Goal: Task Accomplishment & Management: Complete application form

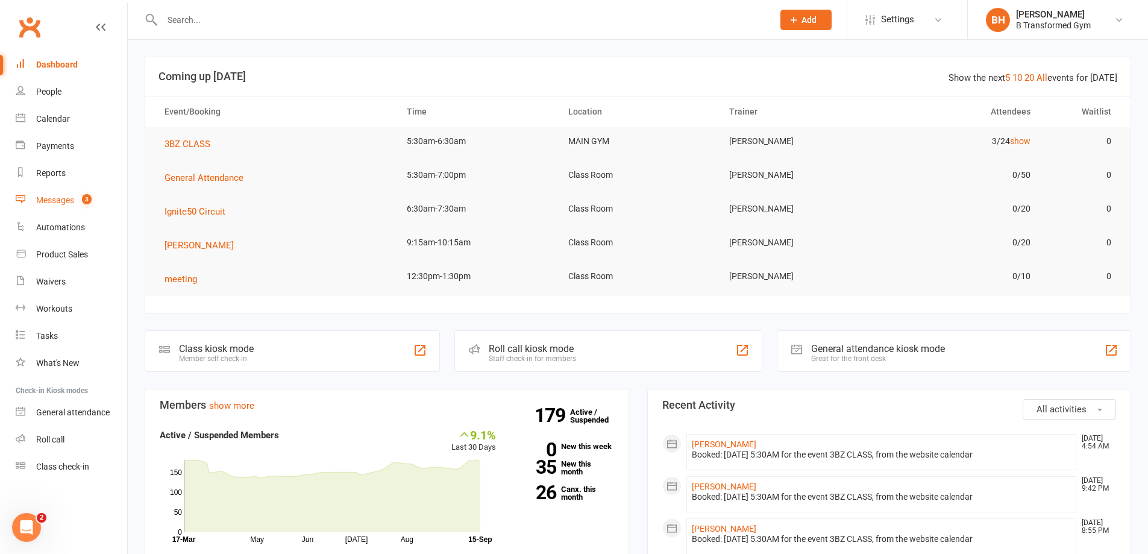
click at [67, 193] on link "Messages 3" at bounding box center [72, 200] width 112 height 27
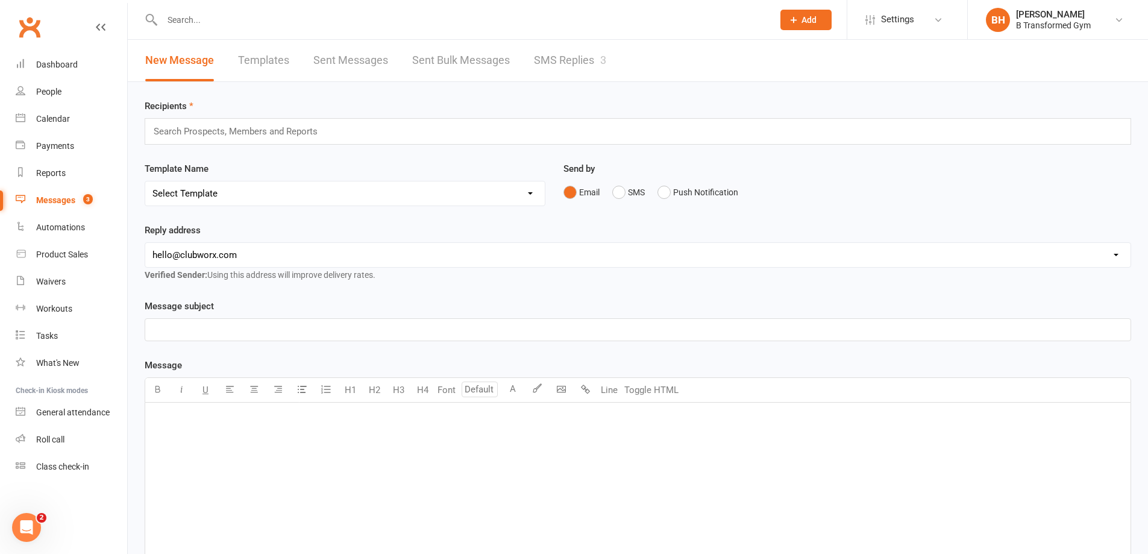
click at [559, 55] on link "SMS Replies 3" at bounding box center [570, 61] width 72 height 42
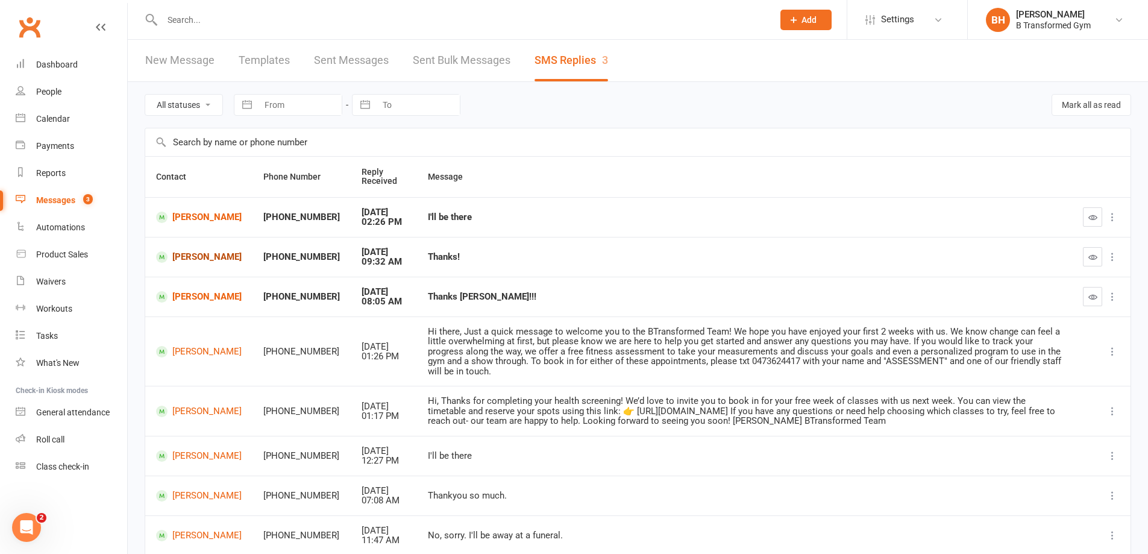
click at [191, 256] on link "[PERSON_NAME]" at bounding box center [199, 256] width 86 height 11
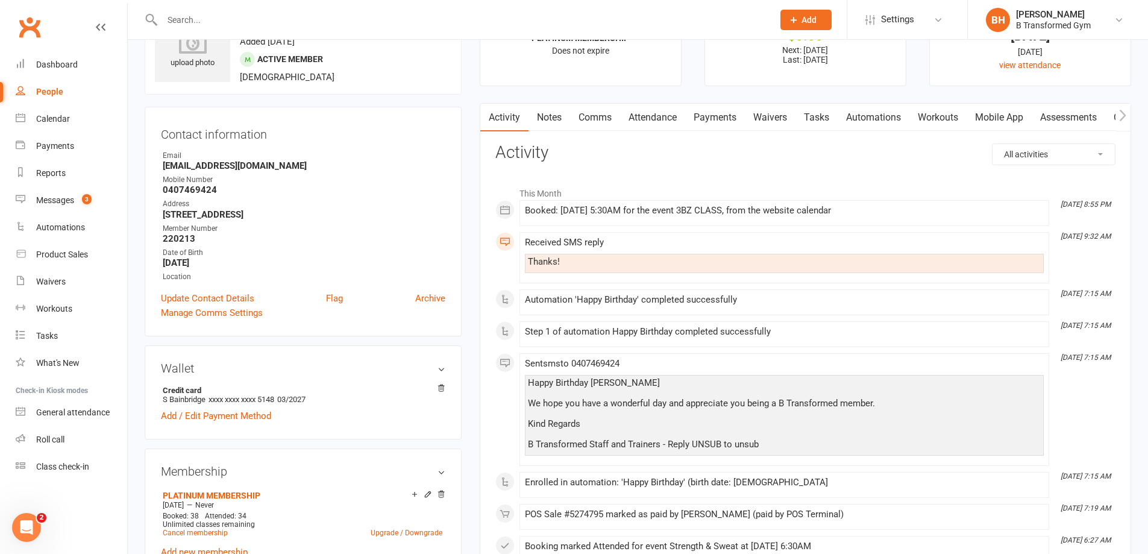
scroll to position [121, 0]
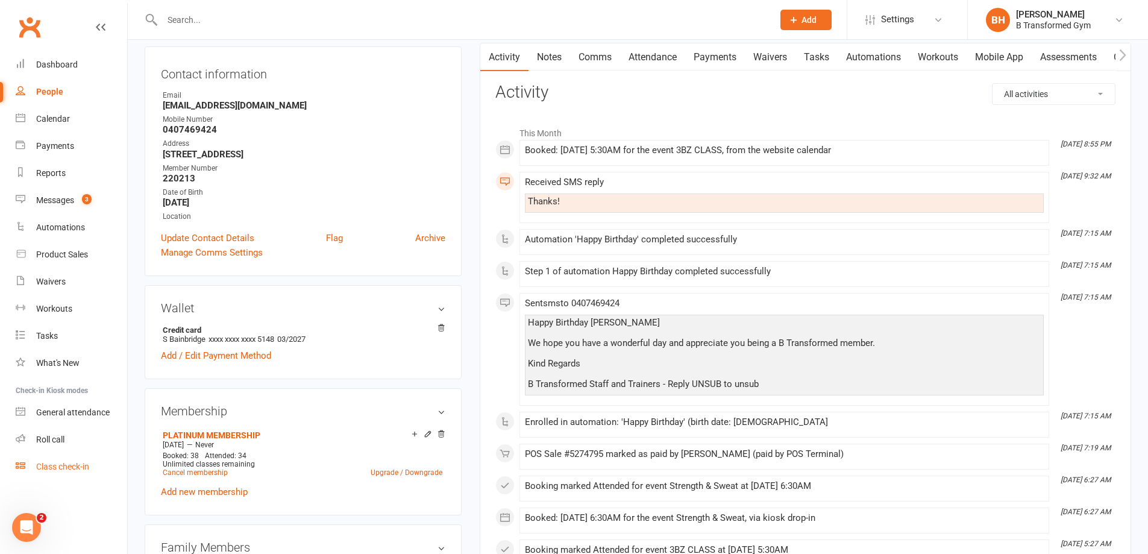
click at [70, 474] on link "Class check-in" at bounding box center [72, 466] width 112 height 27
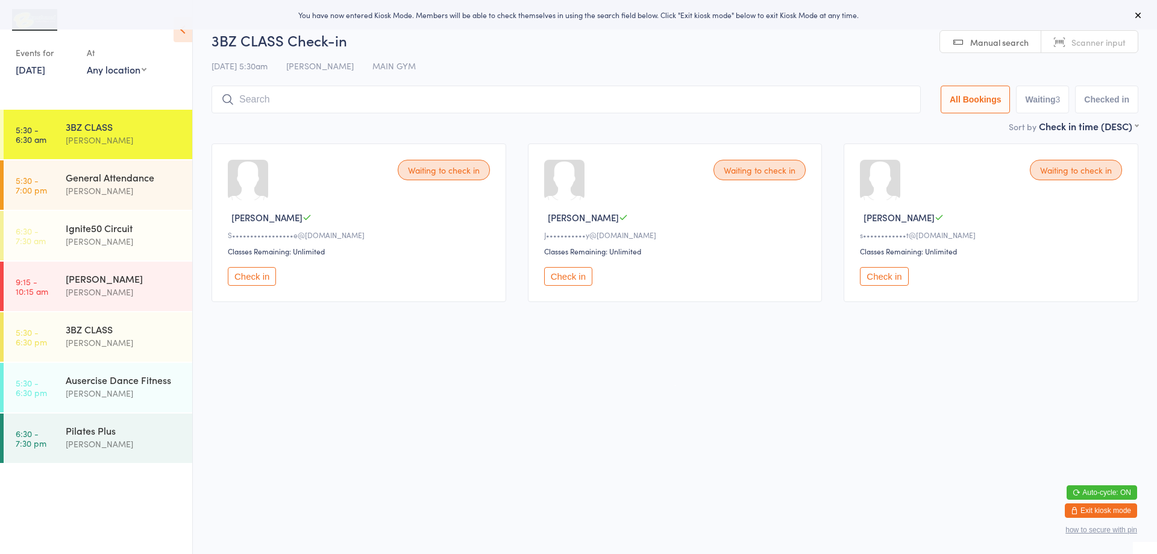
click at [1061, 48] on link "Scanner input" at bounding box center [1090, 42] width 96 height 23
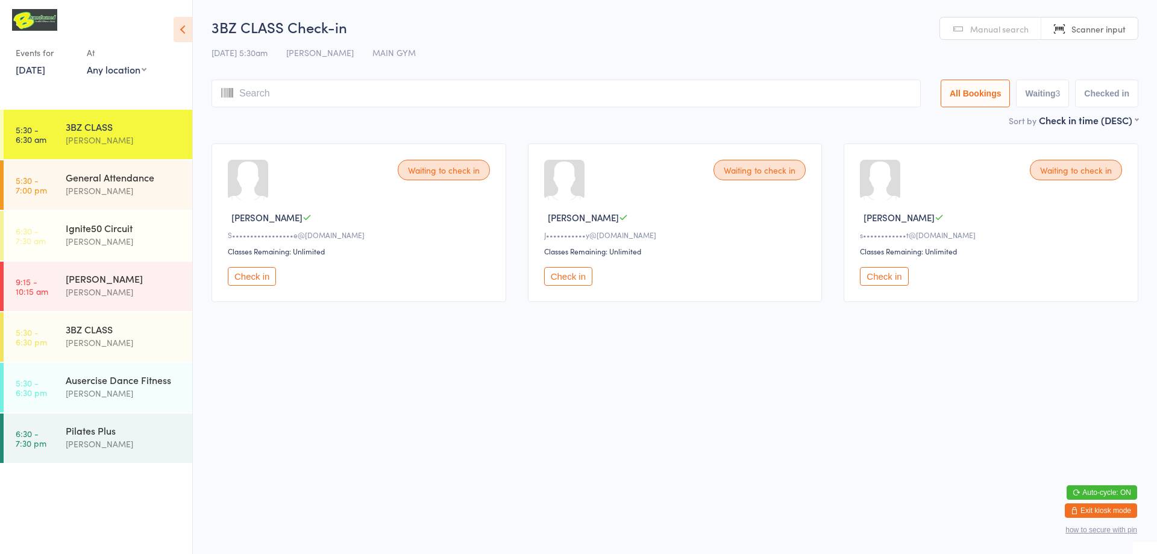
click at [593, 71] on div "3BZ CLASS Check-in 15 Sep 5:30am Blake Hornbrook MAIN GYM Manual search Scanner…" at bounding box center [675, 65] width 927 height 96
click at [592, 98] on input "search" at bounding box center [566, 94] width 709 height 28
click at [324, 93] on input "search" at bounding box center [566, 94] width 709 height 28
type input "220128"
type input "220144"
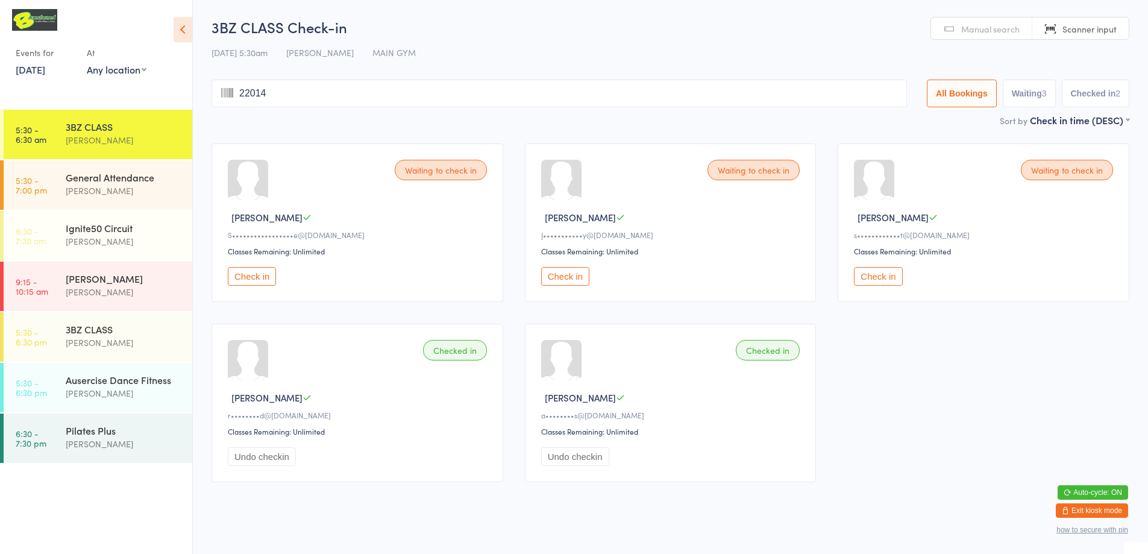
type input "220148"
click at [1039, 173] on div "Waiting to check in" at bounding box center [1067, 170] width 92 height 20
click at [888, 276] on button "Check in" at bounding box center [878, 276] width 48 height 19
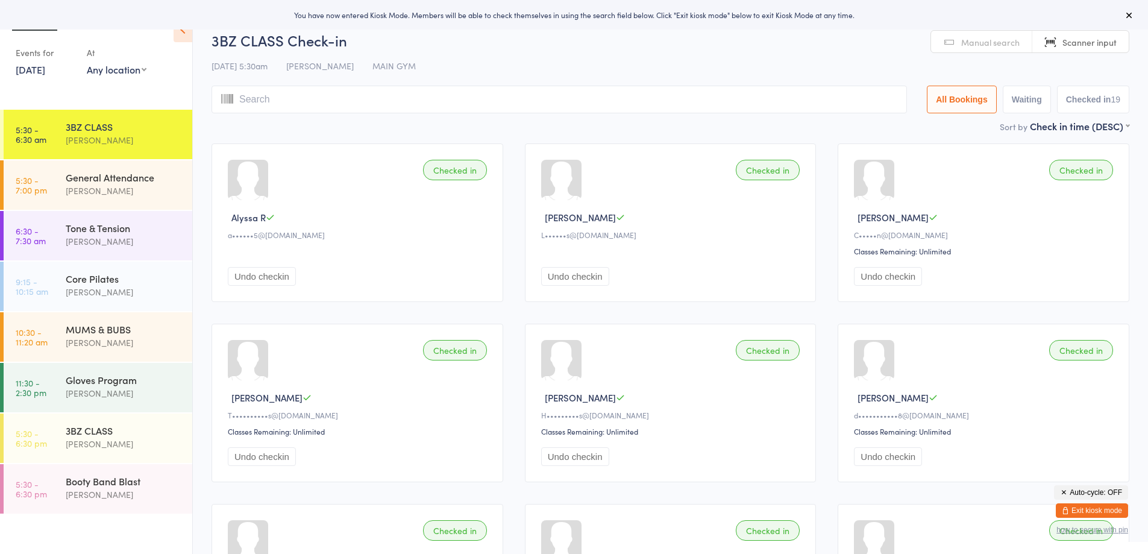
click at [1089, 507] on button "Exit kiosk mode" at bounding box center [1092, 510] width 72 height 14
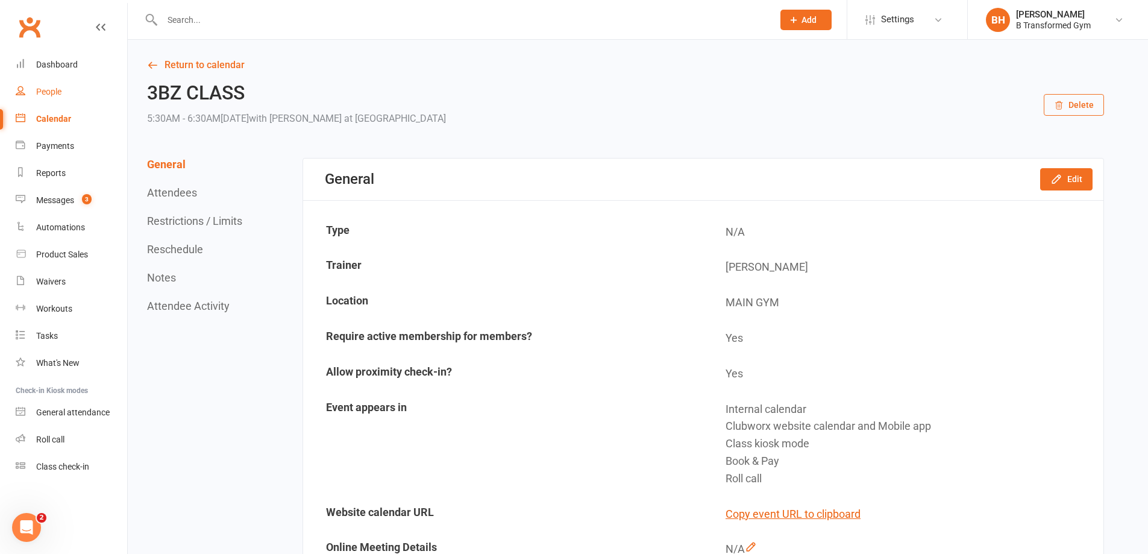
click at [58, 87] on div "People" at bounding box center [48, 92] width 25 height 10
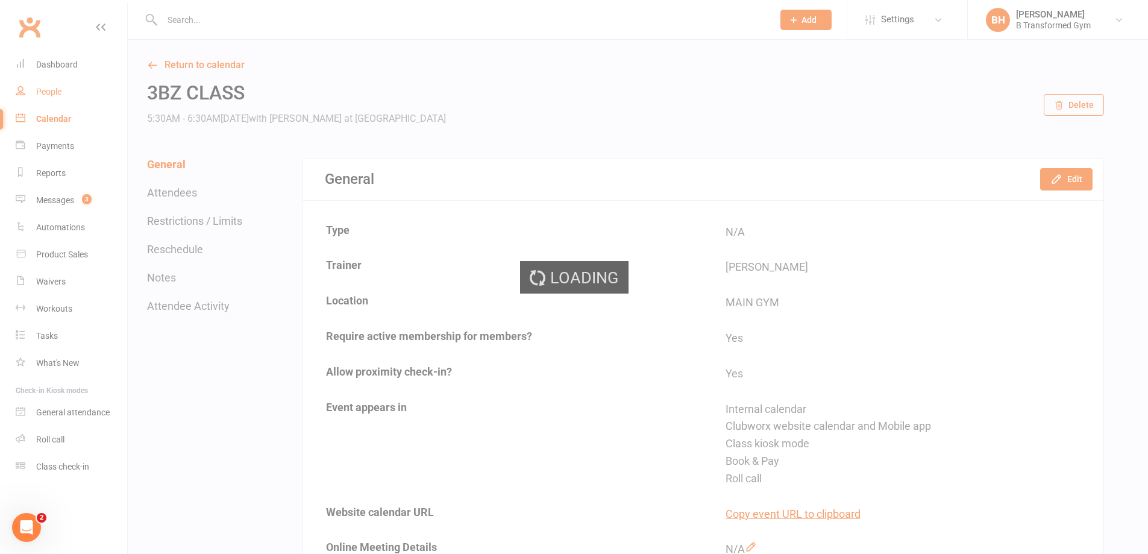
select select "100"
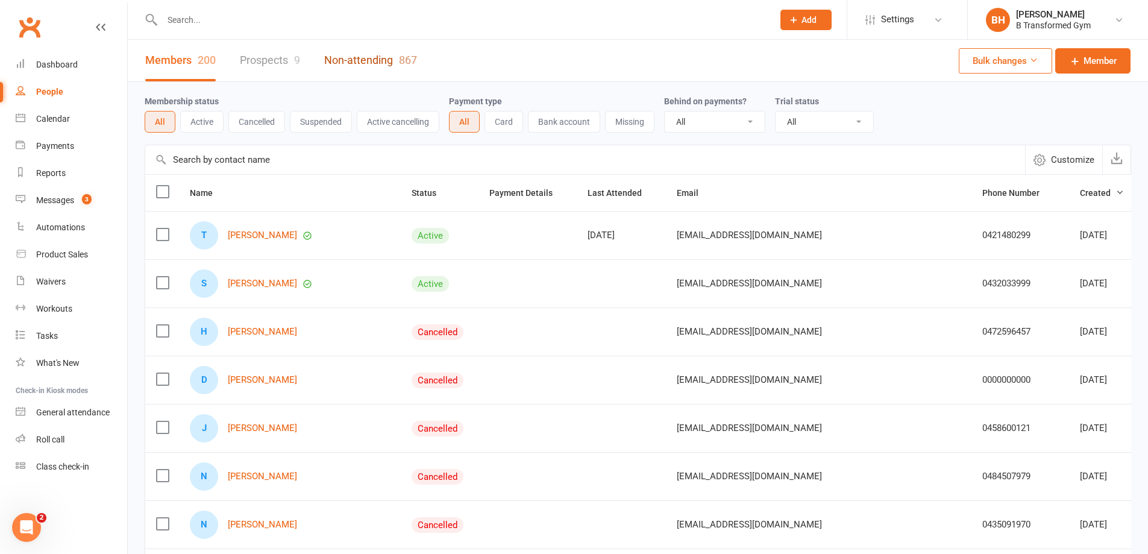
click at [374, 60] on link "Non-attending 867" at bounding box center [370, 61] width 93 height 42
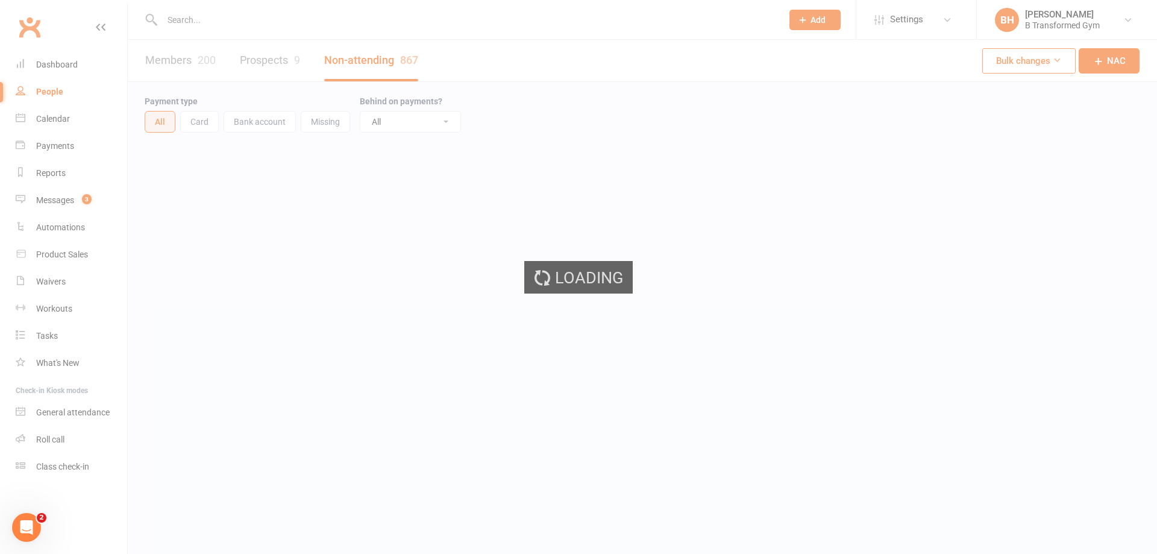
select select "100"
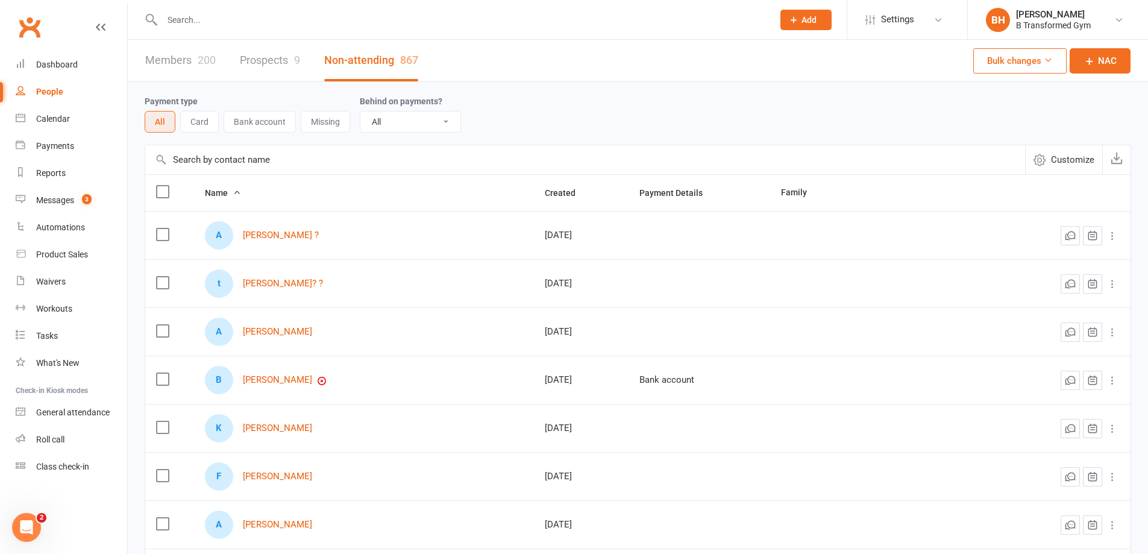
click at [231, 162] on input "text" at bounding box center [585, 159] width 880 height 29
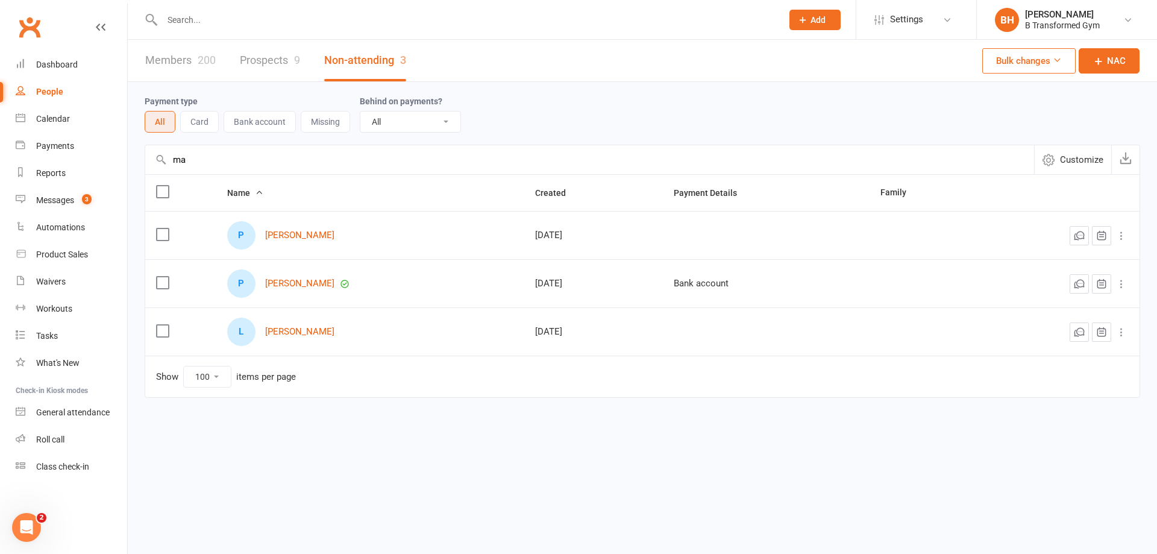
type input "m"
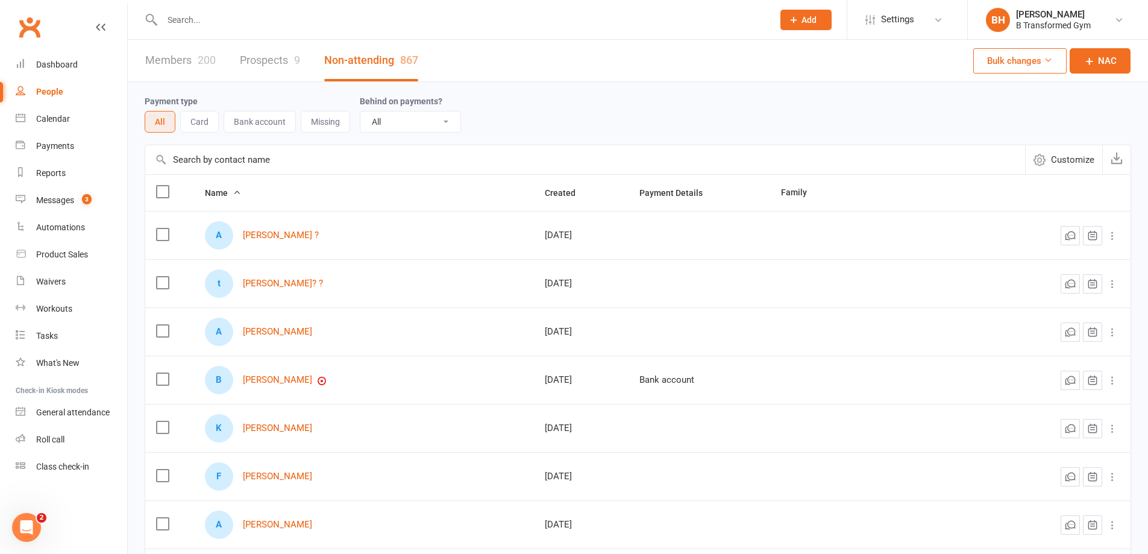
click at [190, 57] on link "Members 200" at bounding box center [180, 61] width 71 height 42
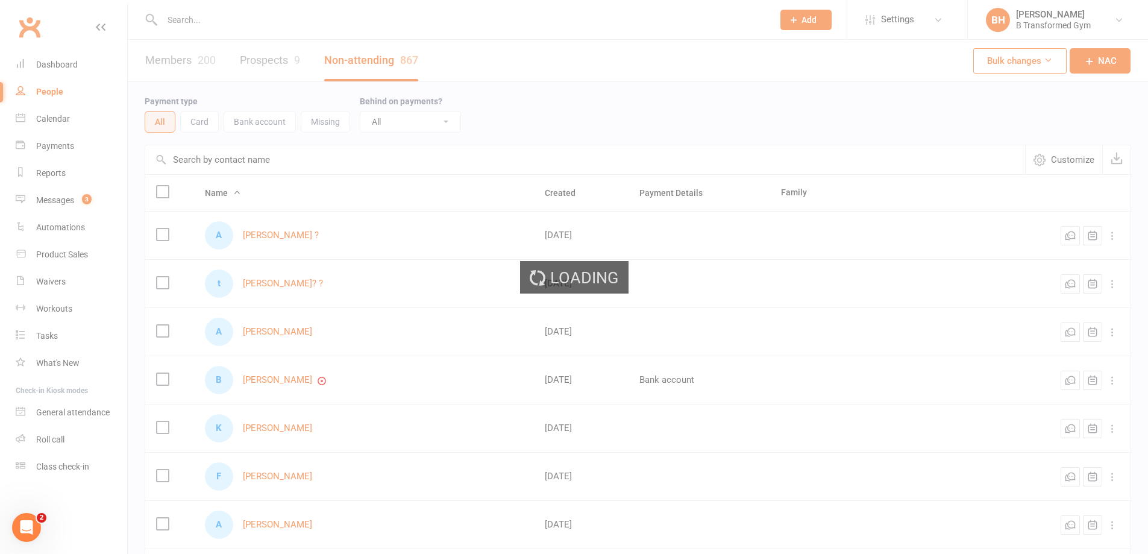
select select "100"
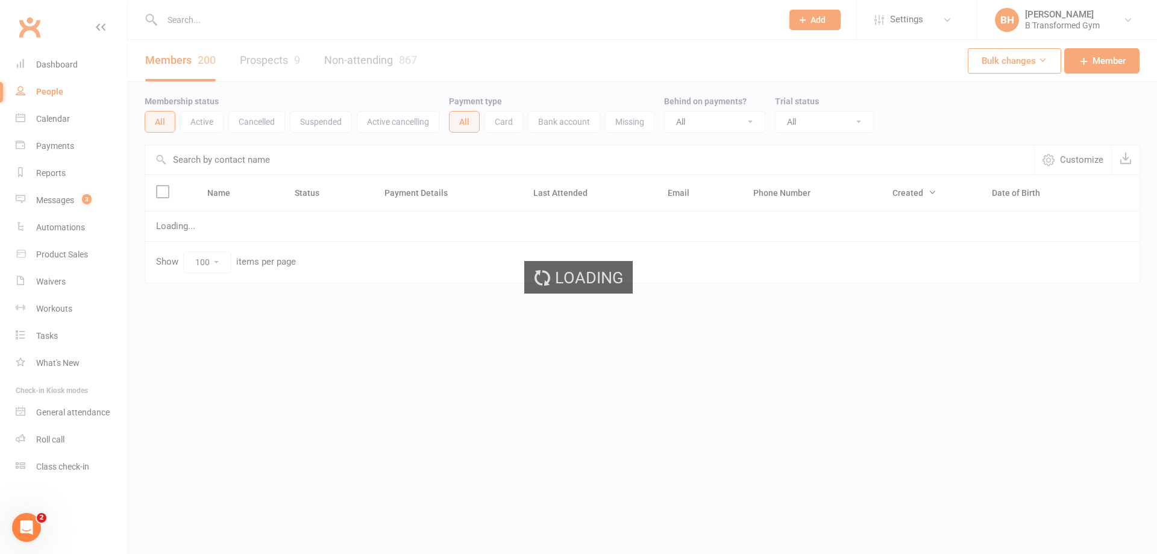
click at [246, 163] on ui-view "Prospect Member Non-attending contact Class / event Appointment Task Membership…" at bounding box center [578, 166] width 1157 height 327
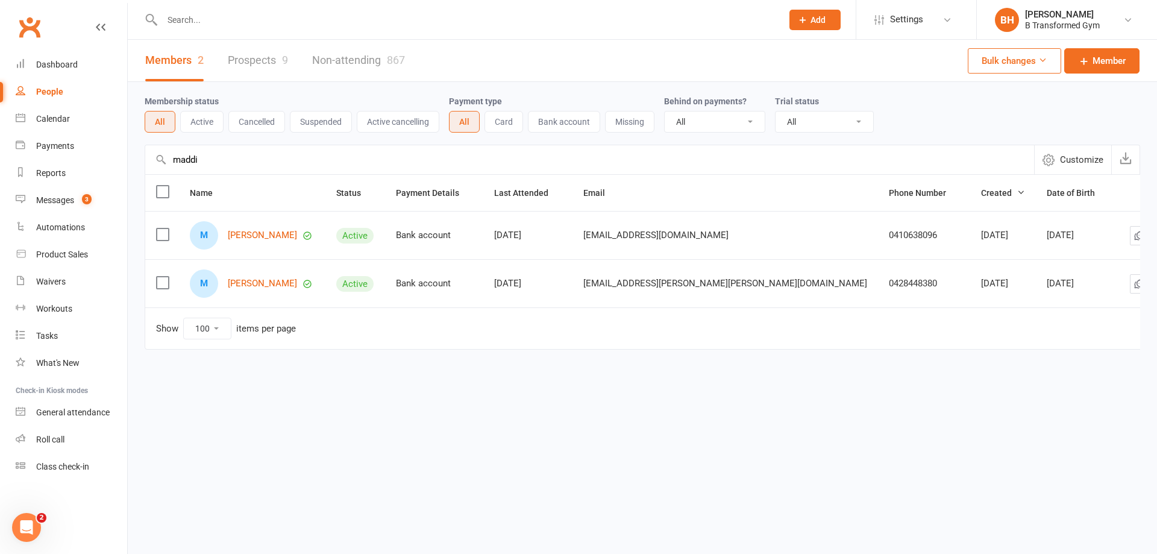
type input "maddi"
click at [252, 60] on link "Prospects 9" at bounding box center [258, 61] width 60 height 42
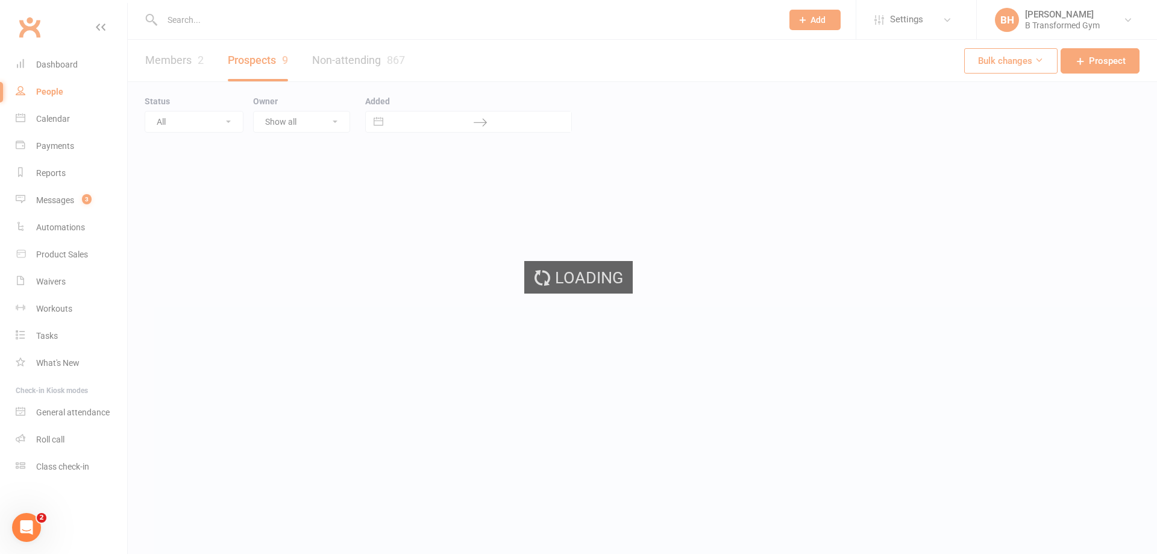
select select "50"
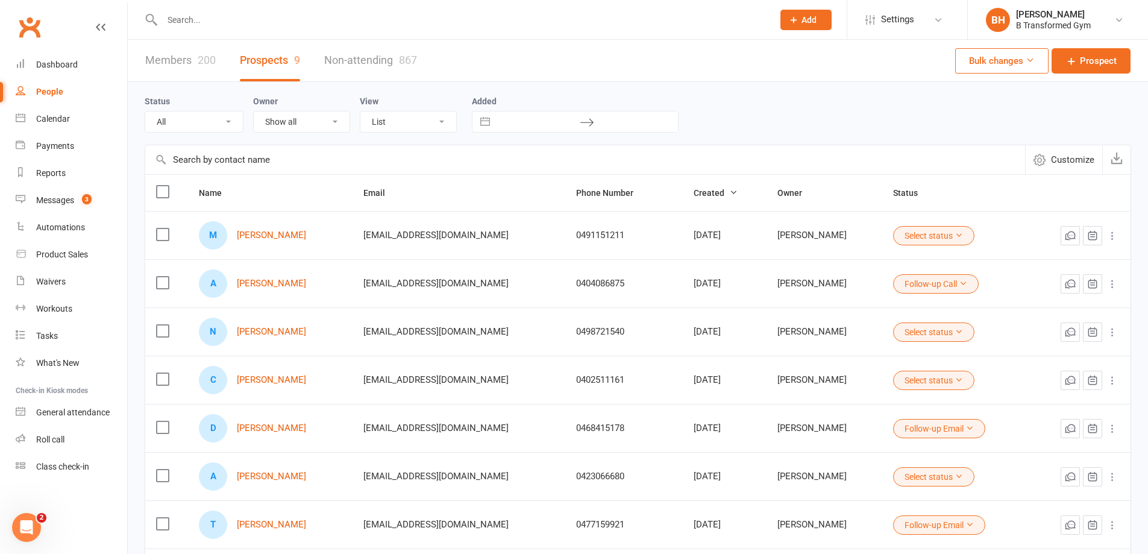
click at [274, 167] on input "text" at bounding box center [585, 159] width 880 height 29
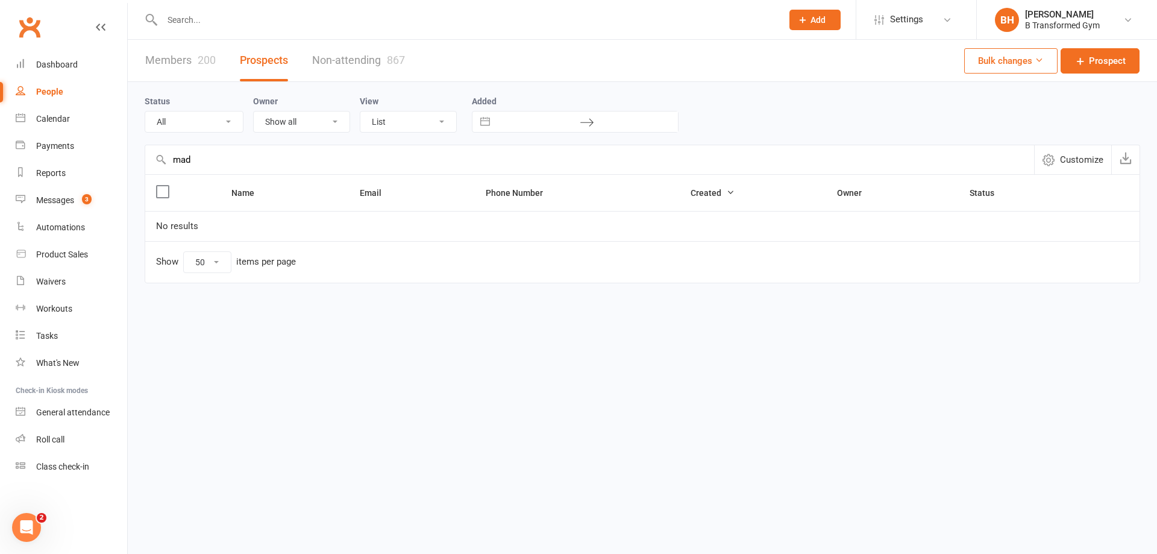
type input "mad"
click at [350, 55] on link "Non-attending 867" at bounding box center [358, 61] width 93 height 42
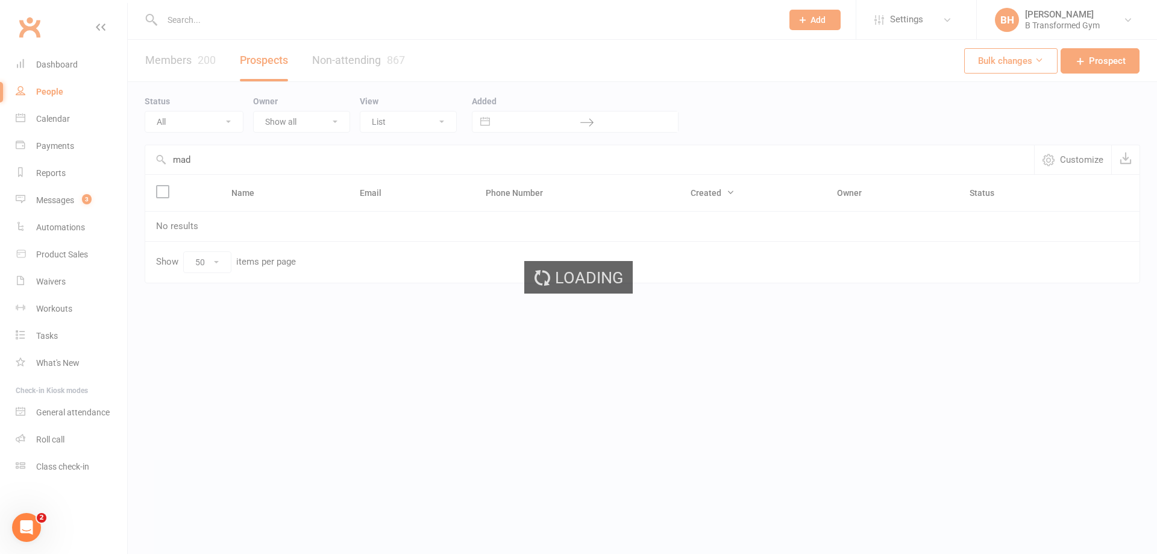
select select "100"
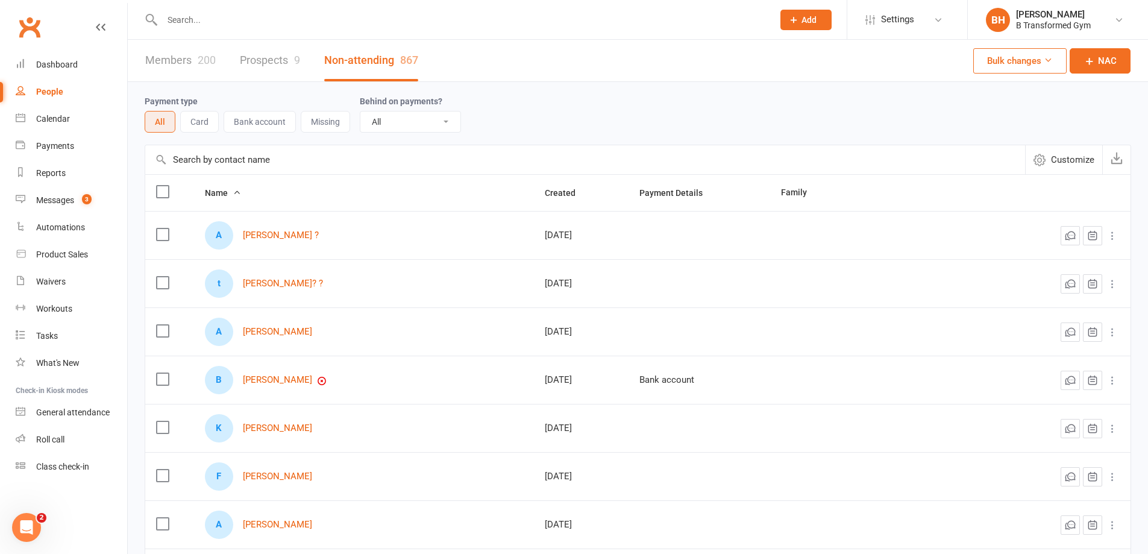
click at [262, 165] on input "text" at bounding box center [585, 159] width 880 height 29
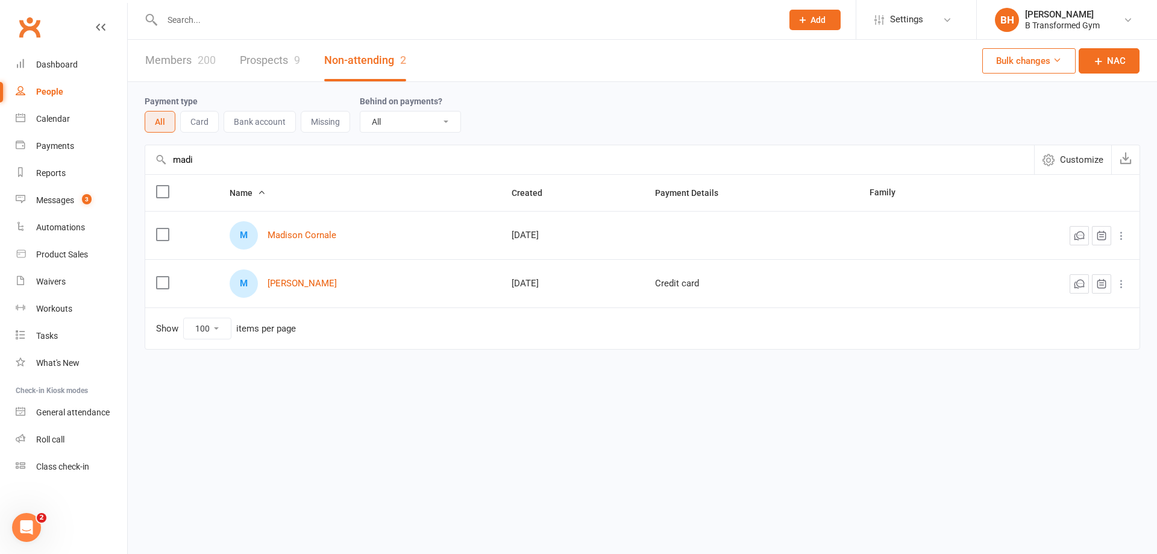
type input "madi"
click at [315, 292] on div "M Madison Prickett" at bounding box center [360, 283] width 260 height 28
click at [312, 286] on link "[PERSON_NAME]" at bounding box center [302, 283] width 69 height 10
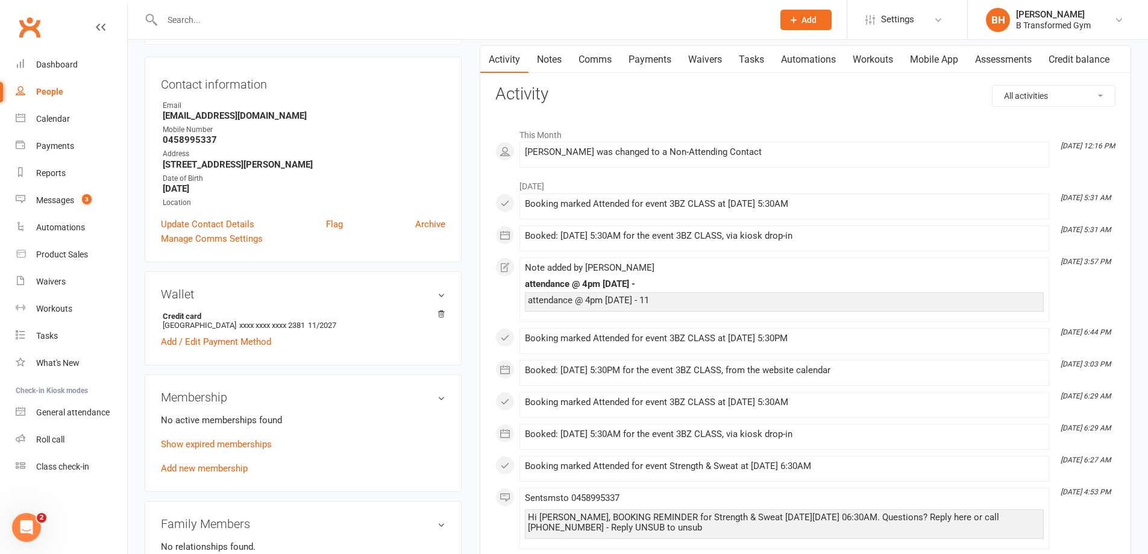
scroll to position [121, 0]
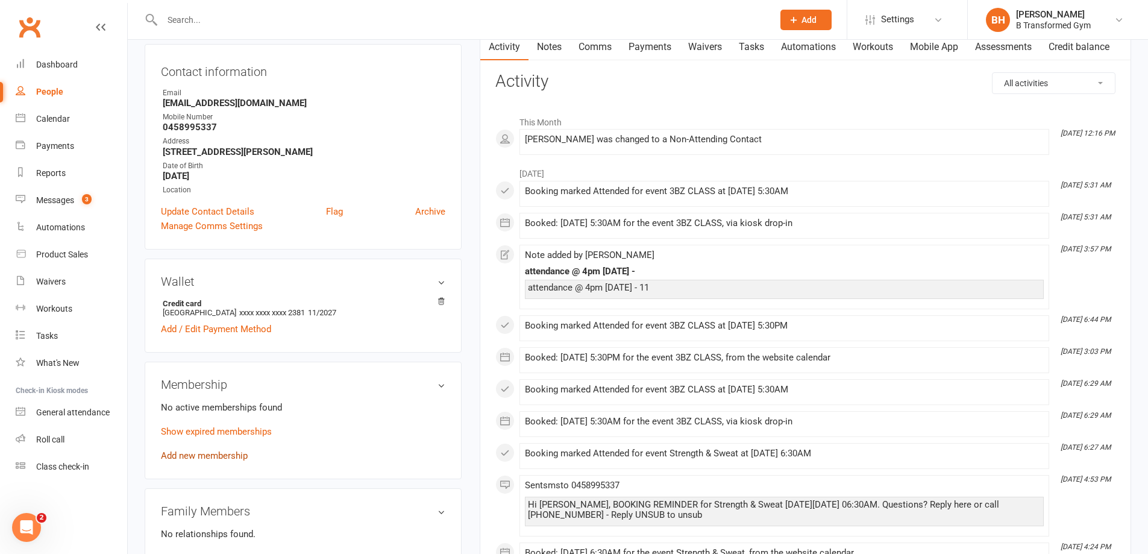
click at [228, 453] on link "Add new membership" at bounding box center [204, 455] width 87 height 11
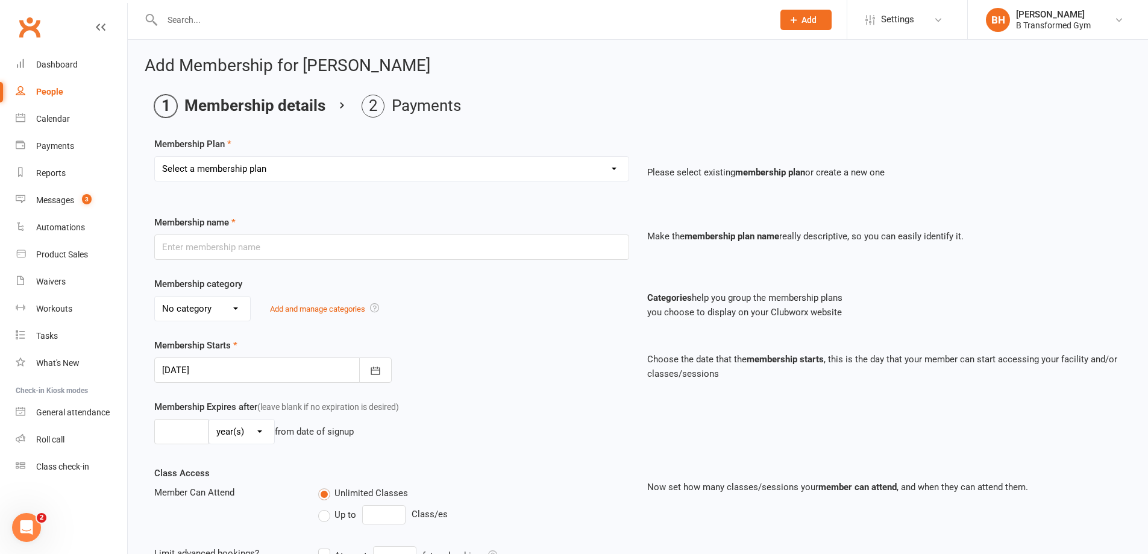
click at [388, 176] on select "Select a membership plan Create new Membership Plan 10 Class Pass- Gold Classes…" at bounding box center [392, 169] width 474 height 24
click at [377, 162] on select "Select a membership plan Create new Membership Plan 10 Class Pass- Gold Classes…" at bounding box center [392, 169] width 474 height 24
click at [400, 165] on select "Select a membership plan Create new Membership Plan 10 Class Pass- Gold Classes…" at bounding box center [392, 169] width 474 height 24
select select "29"
click at [155, 157] on select "Select a membership plan Create new Membership Plan 10 Class Pass- Gold Classes…" at bounding box center [392, 169] width 474 height 24
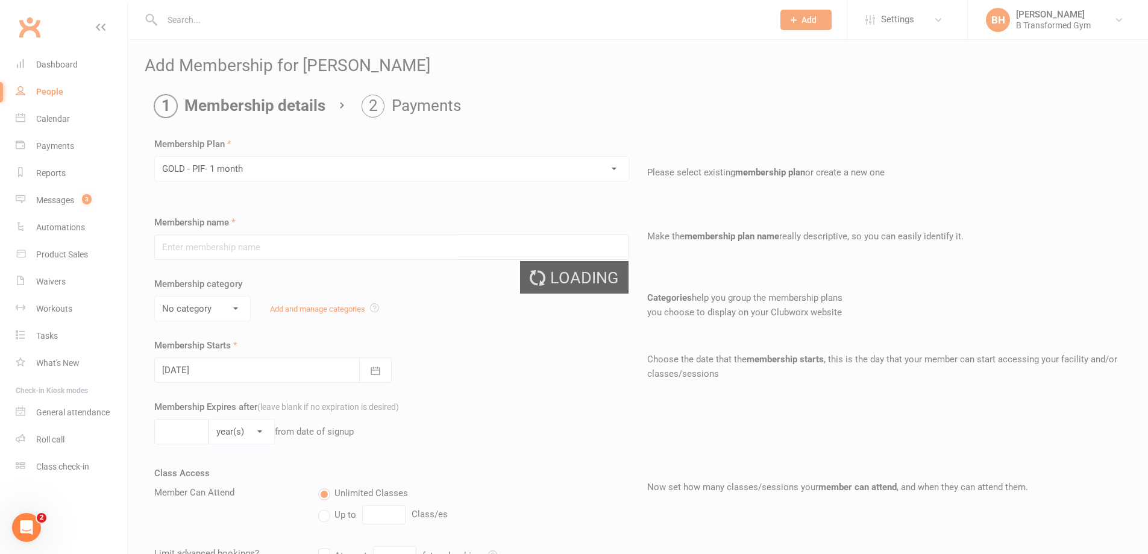
type input "GOLD - PIF- 1 month"
select select "1"
type input "1"
select select "2"
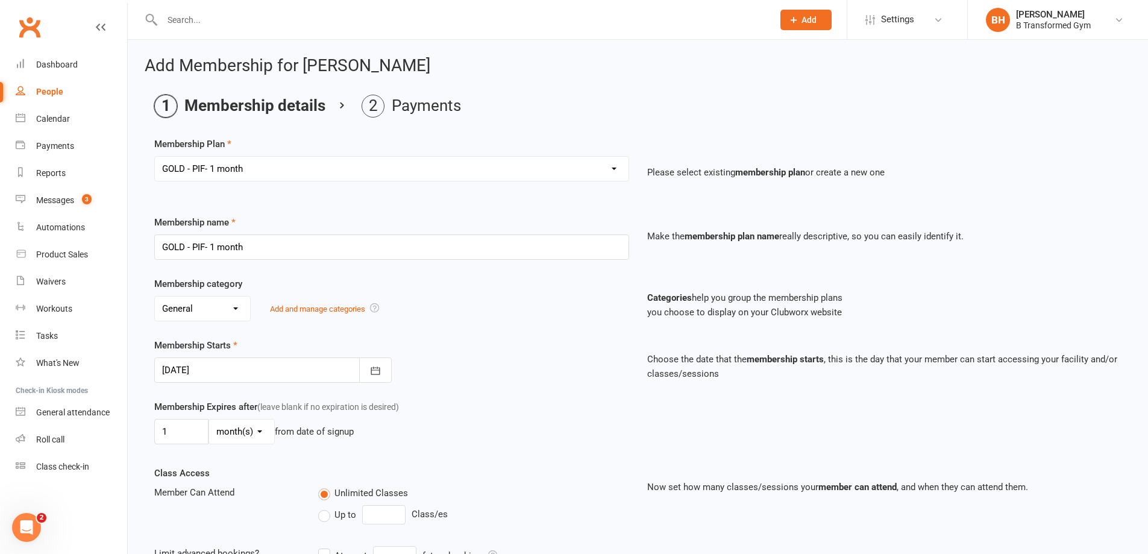
click at [389, 166] on select "Select a membership plan Create new Membership Plan 10 Class Pass- Gold Classes…" at bounding box center [392, 169] width 474 height 24
select select "22"
click at [155, 157] on select "Select a membership plan Create new Membership Plan 10 Class Pass- Gold Classes…" at bounding box center [392, 169] width 474 height 24
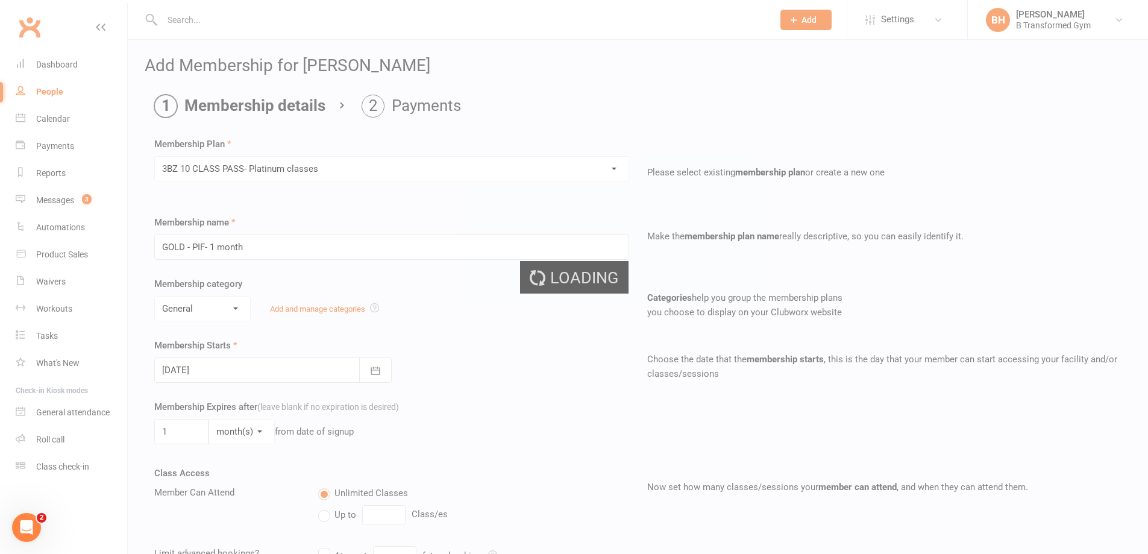
type input "3BZ 10 CLASS PASS- Platinum classes"
select select "2"
type input "3"
type input "10"
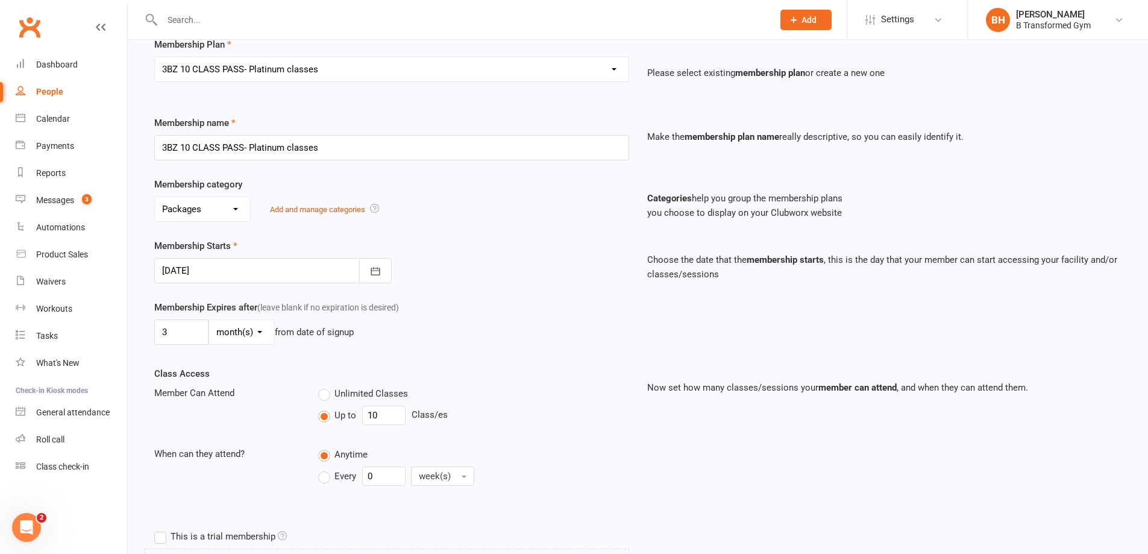
scroll to position [121, 0]
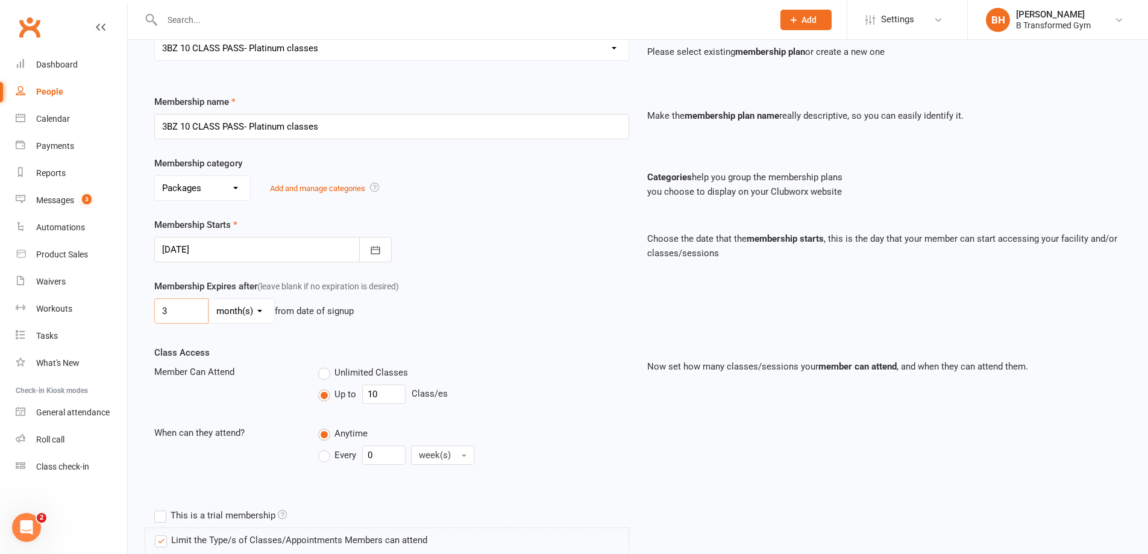
click at [193, 310] on input "3" at bounding box center [181, 310] width 54 height 25
type input "6"
click at [480, 273] on div "Membership Starts 15 Sep 2025 September 2025 Sun Mon Tue Wed Thu Fri Sat 36 31 …" at bounding box center [637, 248] width 985 height 61
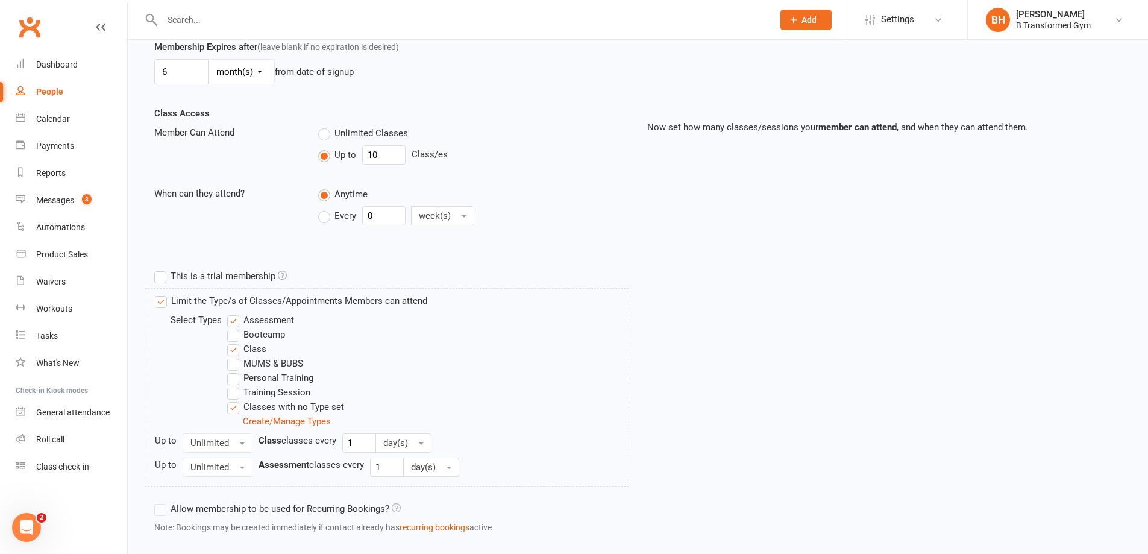
scroll to position [422, 0]
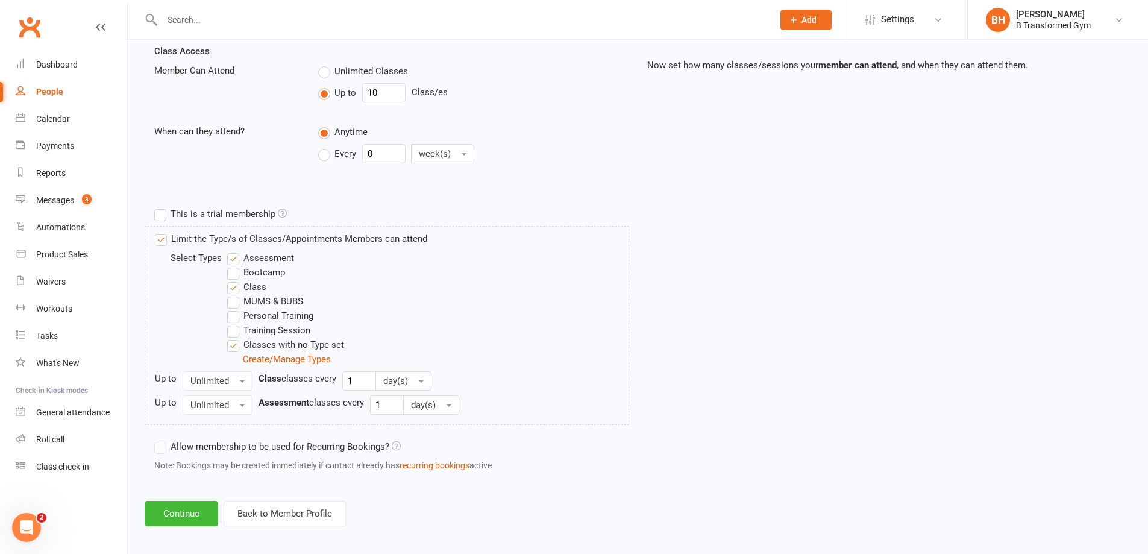
click at [231, 273] on label "Bootcamp" at bounding box center [256, 272] width 58 height 14
click at [231, 265] on input "Bootcamp" at bounding box center [231, 265] width 8 height 0
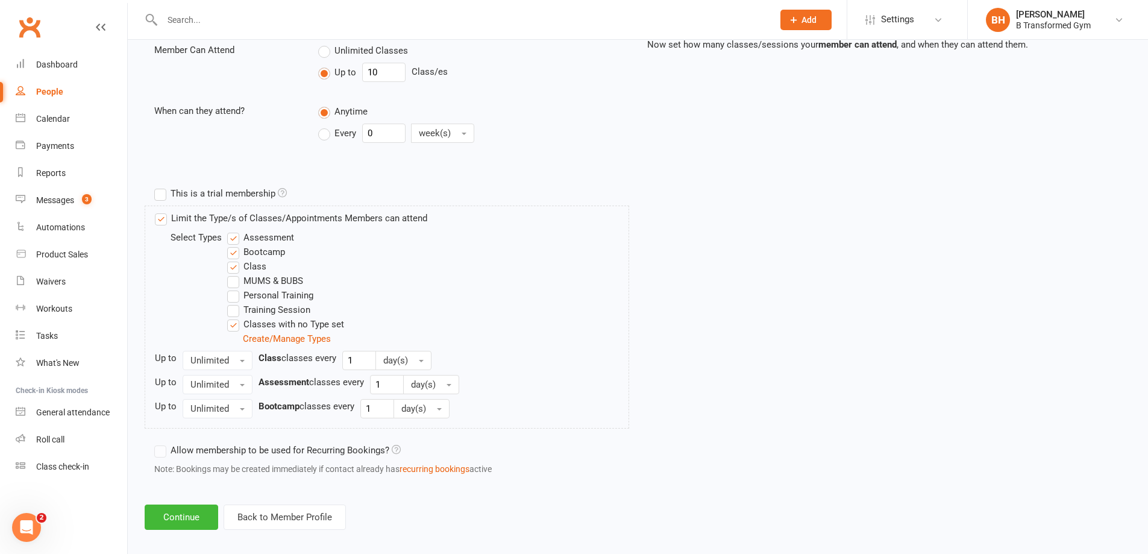
scroll to position [453, 0]
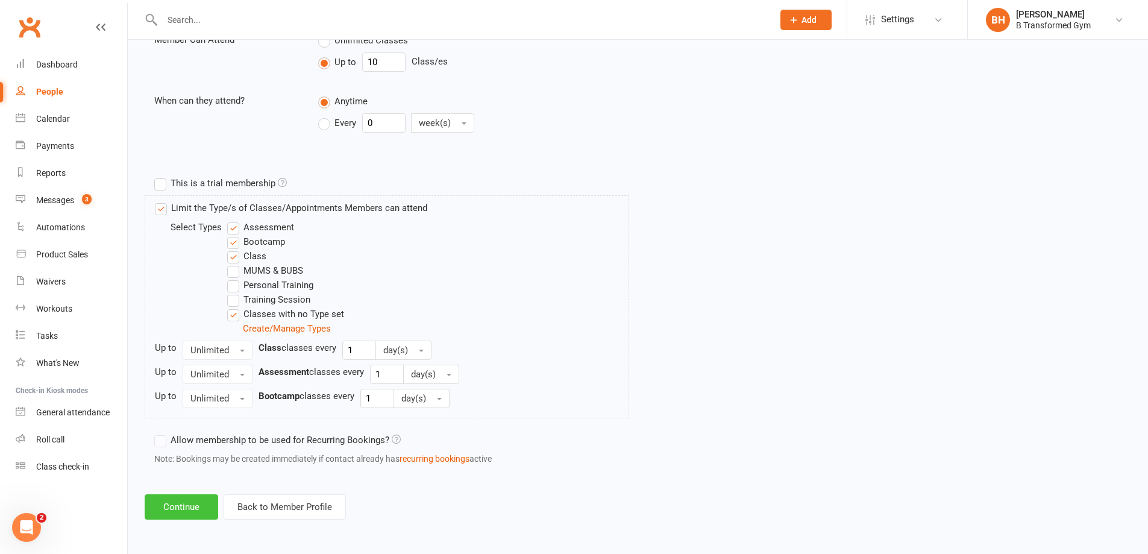
click at [177, 505] on button "Continue" at bounding box center [182, 506] width 74 height 25
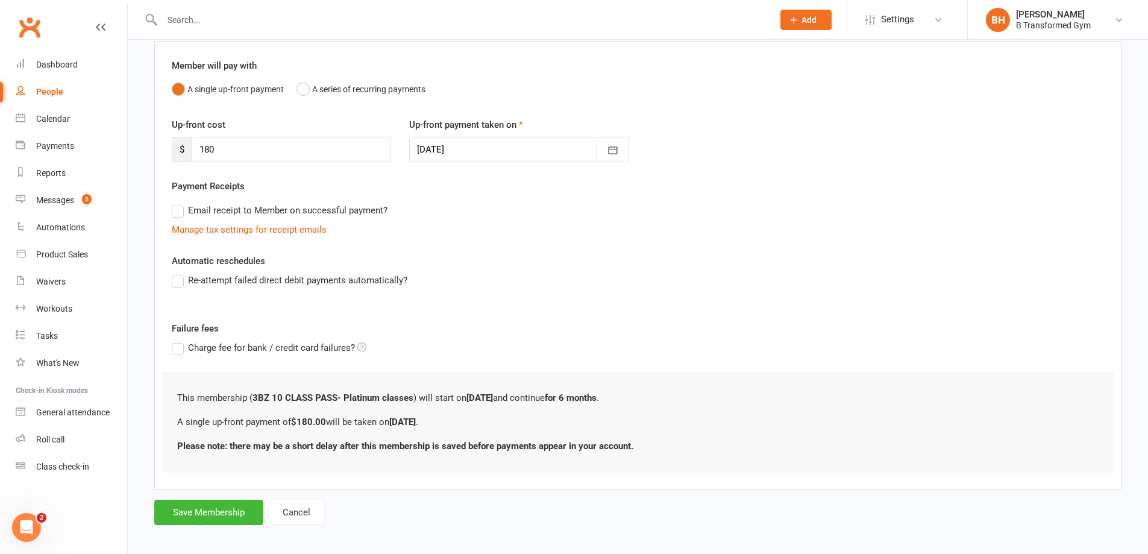
scroll to position [102, 0]
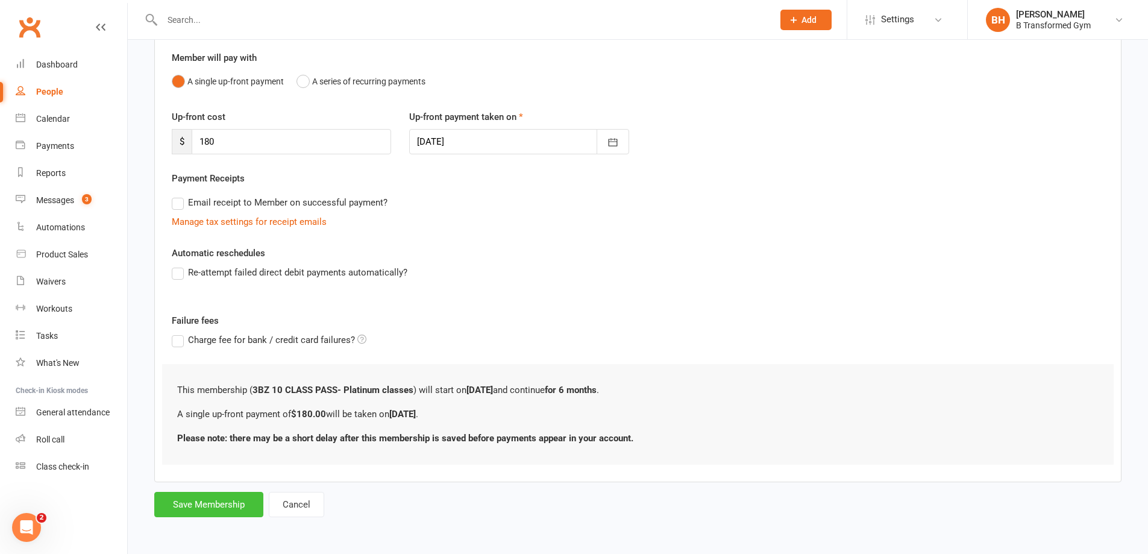
click at [208, 500] on button "Save Membership" at bounding box center [208, 504] width 109 height 25
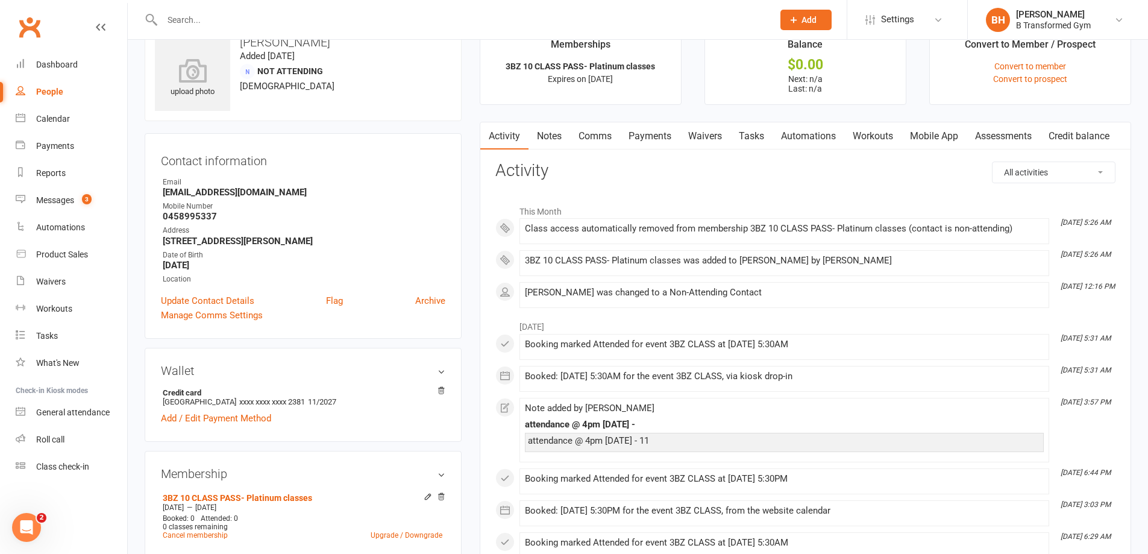
scroll to position [60, 0]
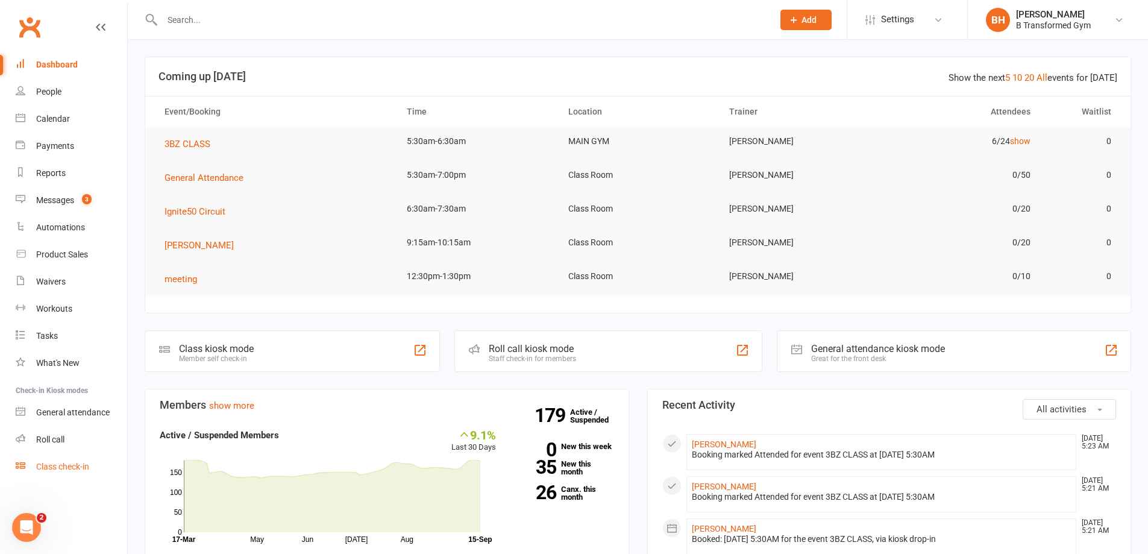
click at [69, 468] on div "Class check-in" at bounding box center [62, 467] width 53 height 10
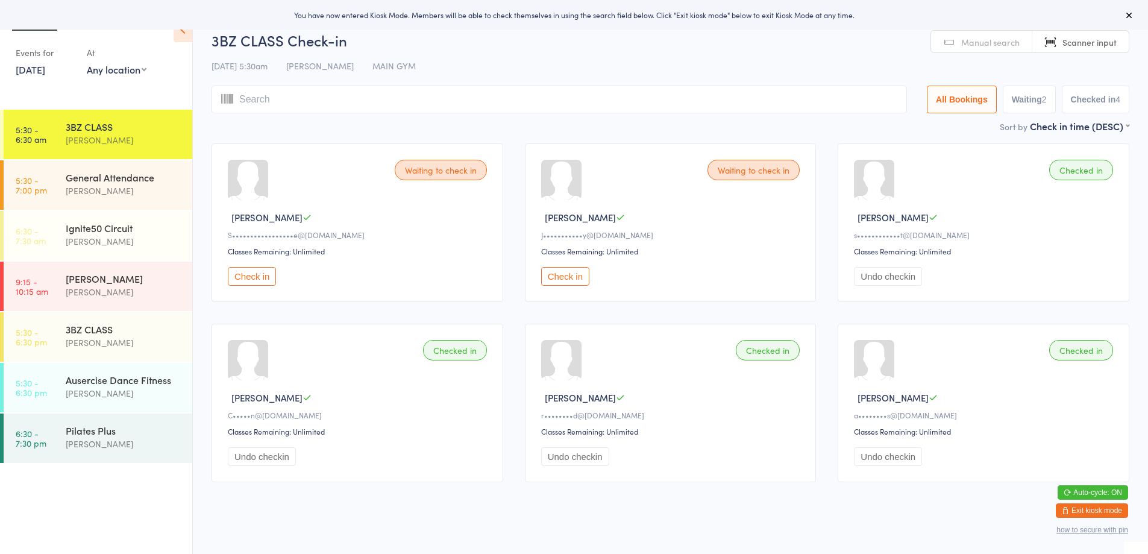
click at [1105, 504] on button "Exit kiosk mode" at bounding box center [1092, 510] width 72 height 14
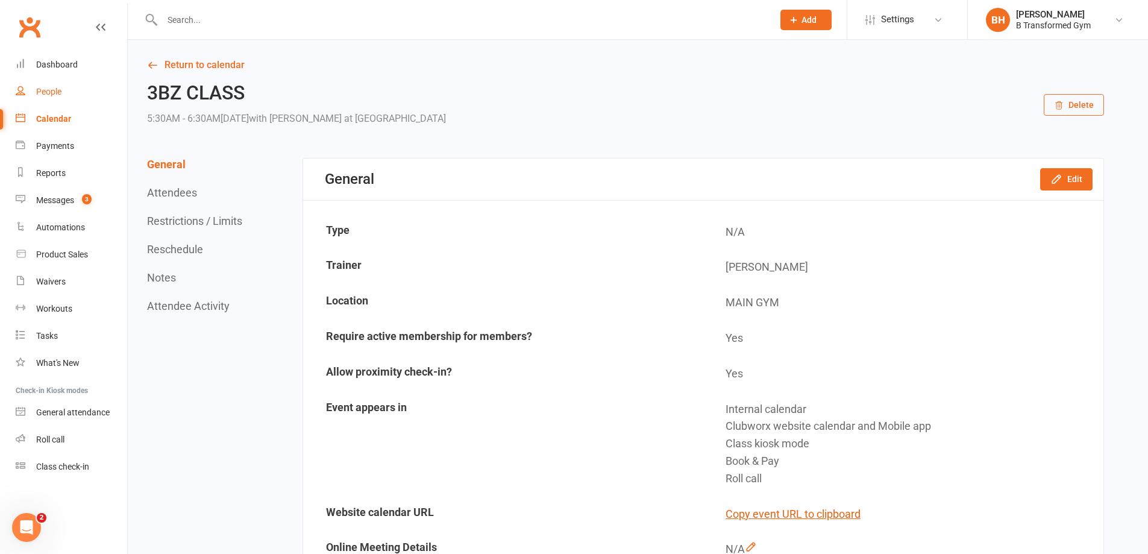
click at [66, 91] on link "People" at bounding box center [72, 91] width 112 height 27
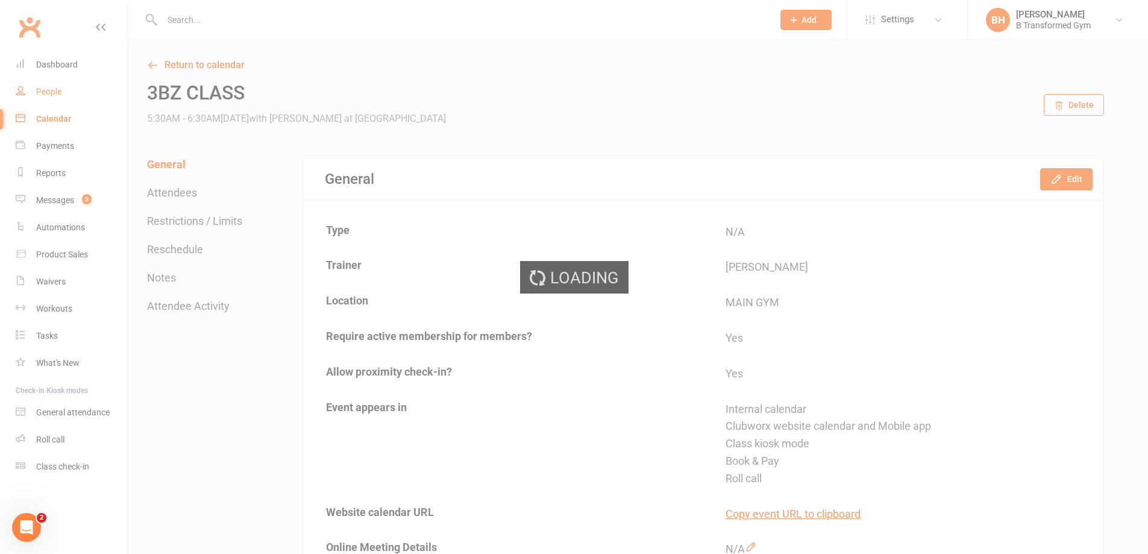
select select "100"
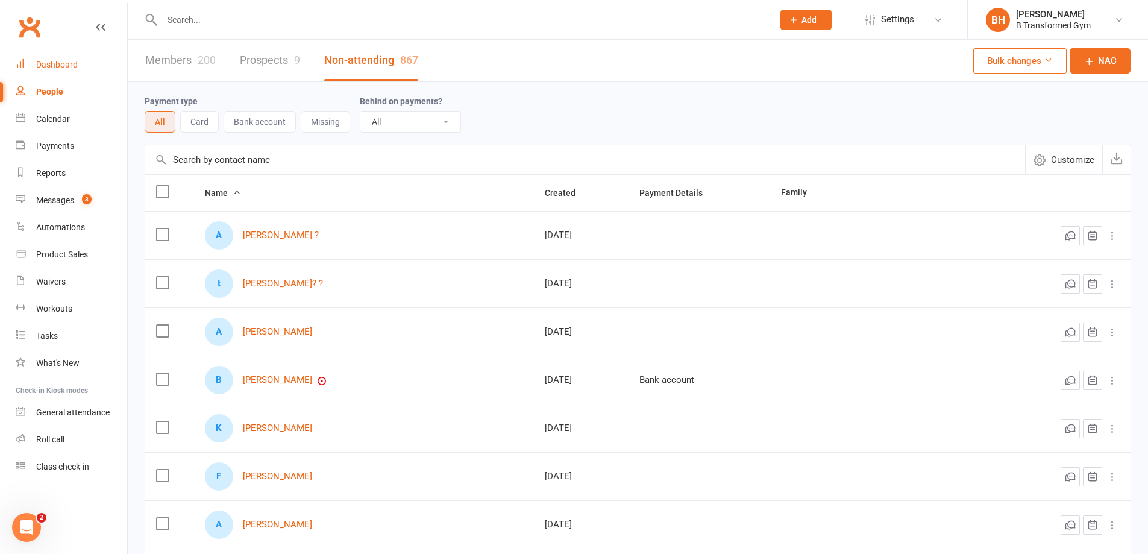
click at [72, 64] on div "Dashboard" at bounding box center [57, 65] width 42 height 10
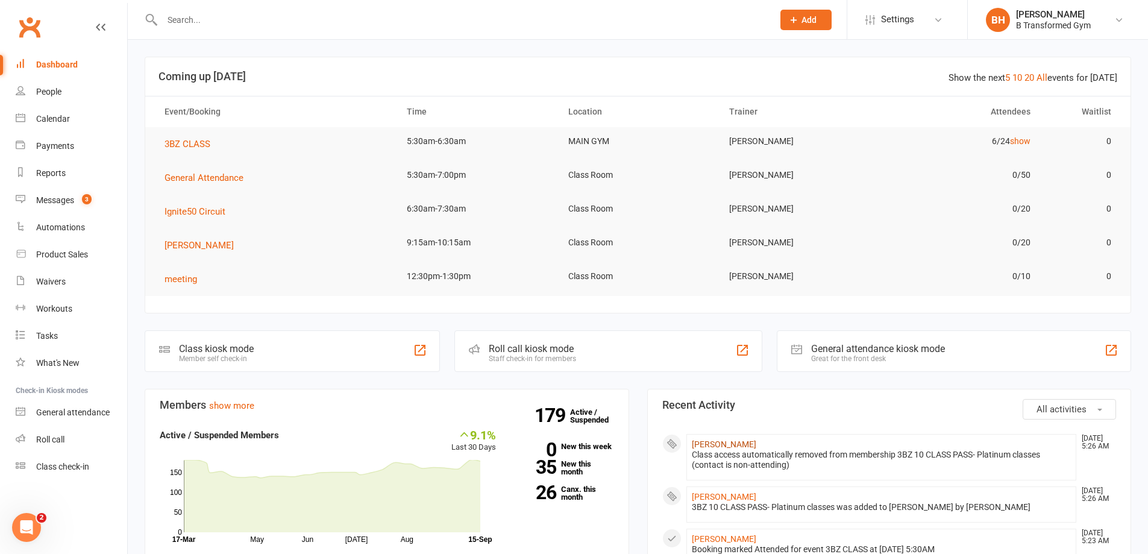
click at [731, 442] on link "Madison Prickett" at bounding box center [724, 444] width 64 height 10
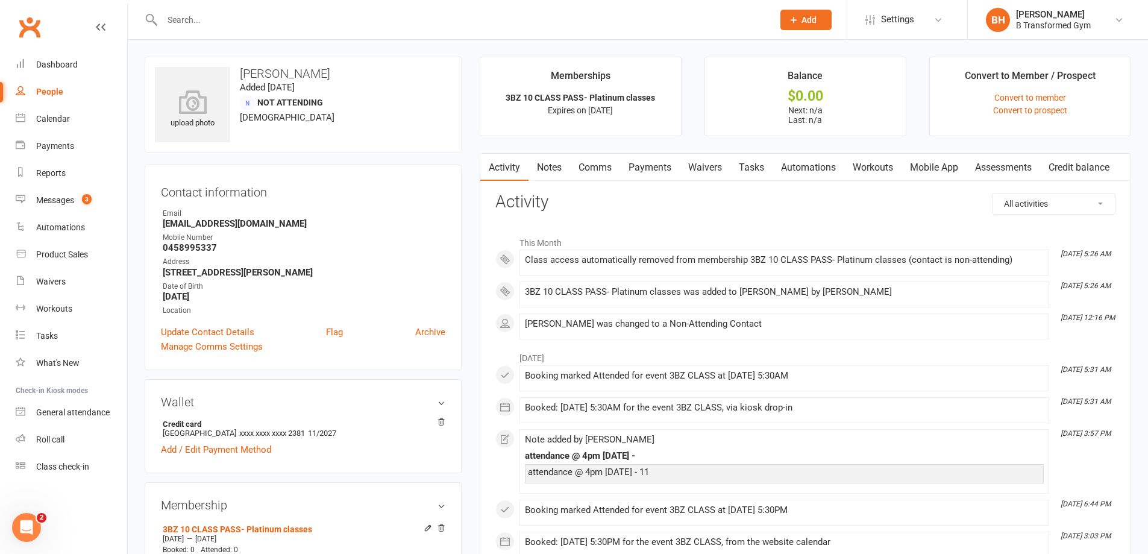
click at [637, 156] on link "Payments" at bounding box center [650, 168] width 60 height 28
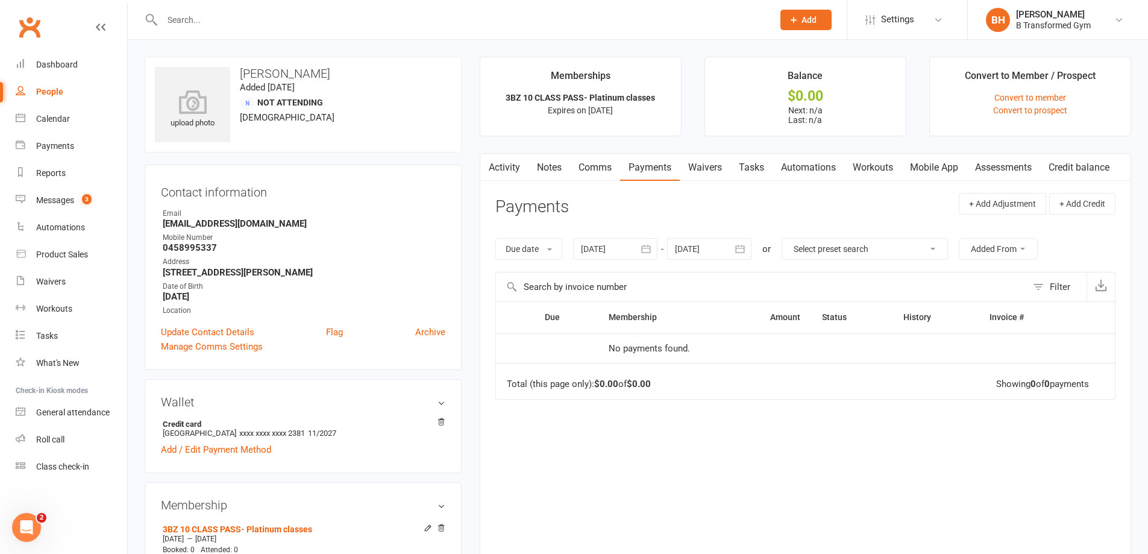
click at [607, 251] on div at bounding box center [615, 249] width 84 height 22
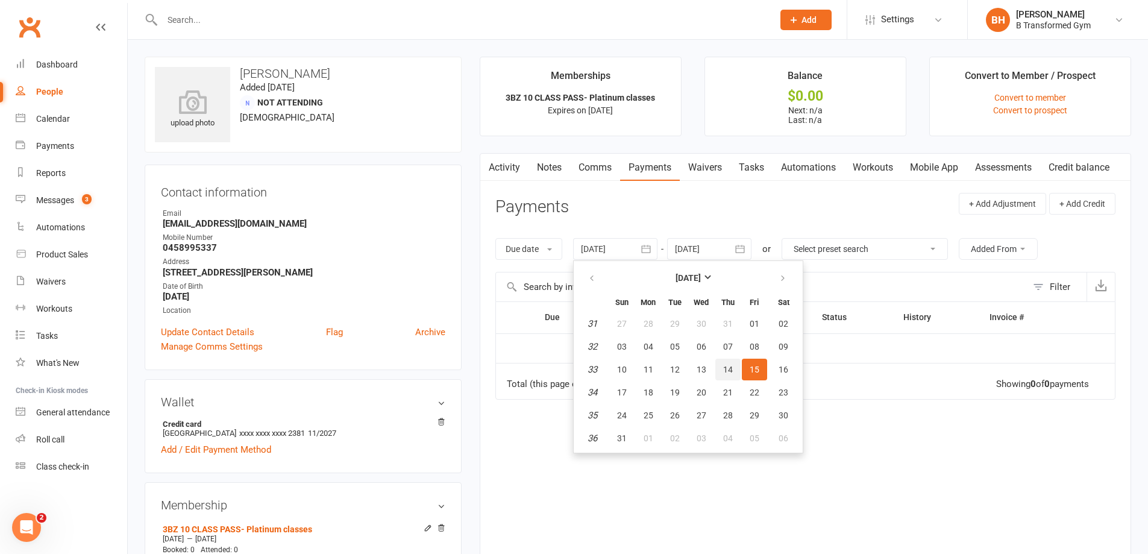
click at [736, 366] on button "14" at bounding box center [727, 370] width 25 height 22
type input "14 Aug 2025"
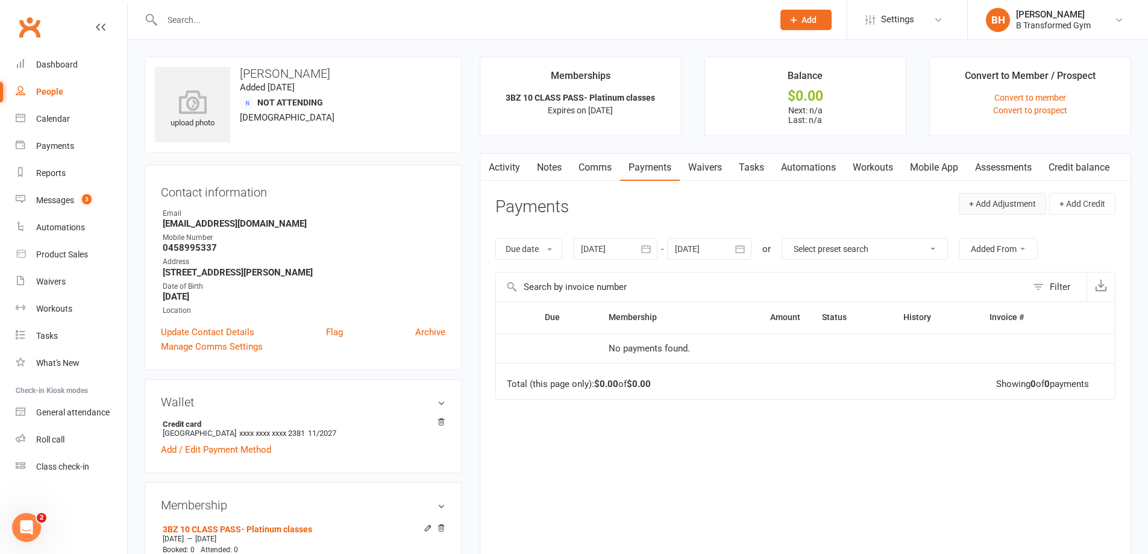
click at [993, 201] on button "+ Add Adjustment" at bounding box center [1002, 204] width 87 height 22
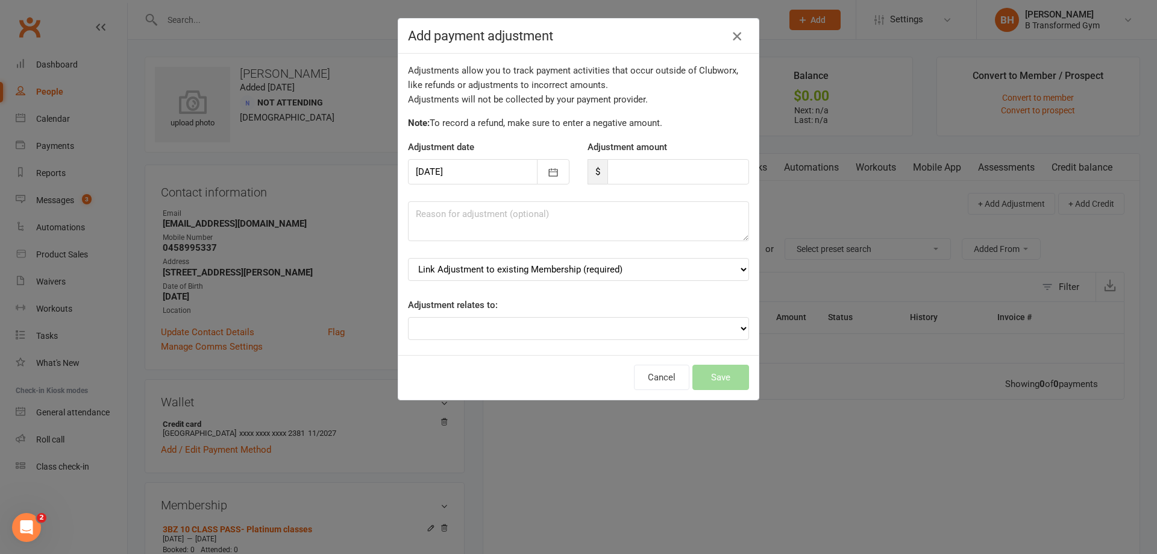
click at [737, 33] on icon "button" at bounding box center [737, 36] width 14 height 14
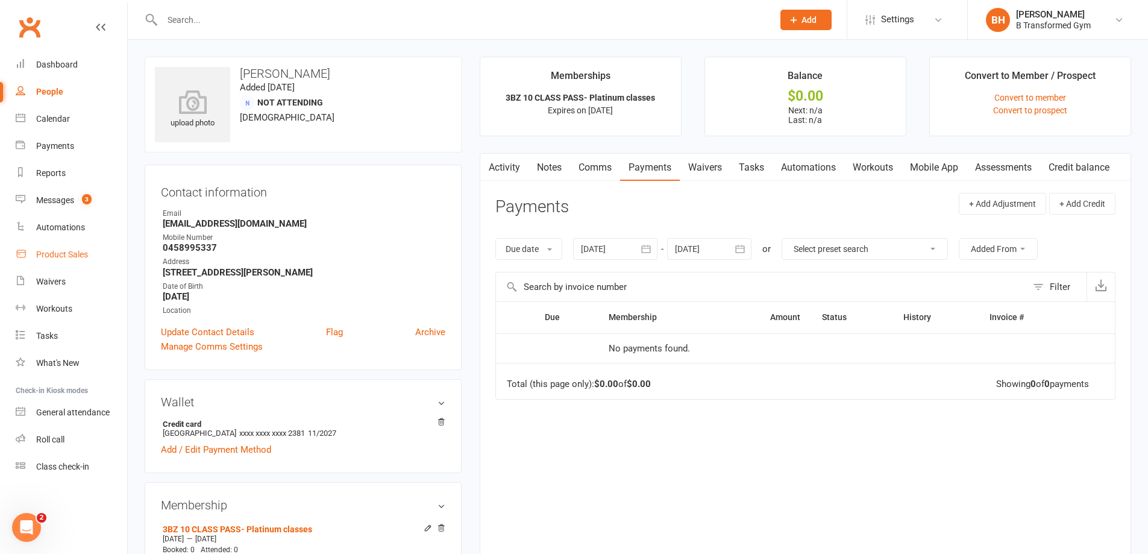
click at [68, 251] on div "Product Sales" at bounding box center [62, 255] width 52 height 10
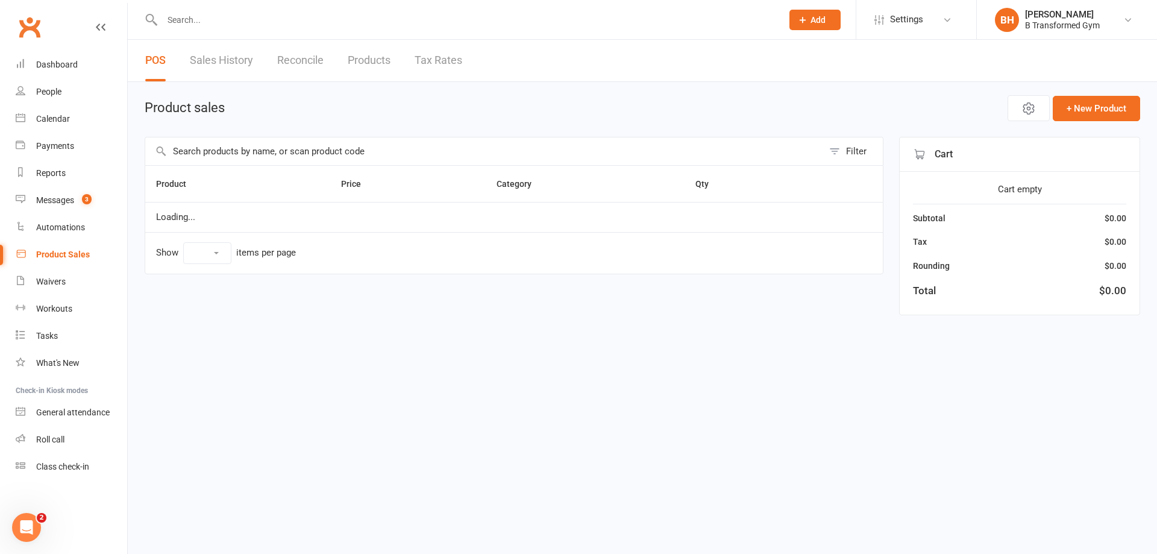
select select "100"
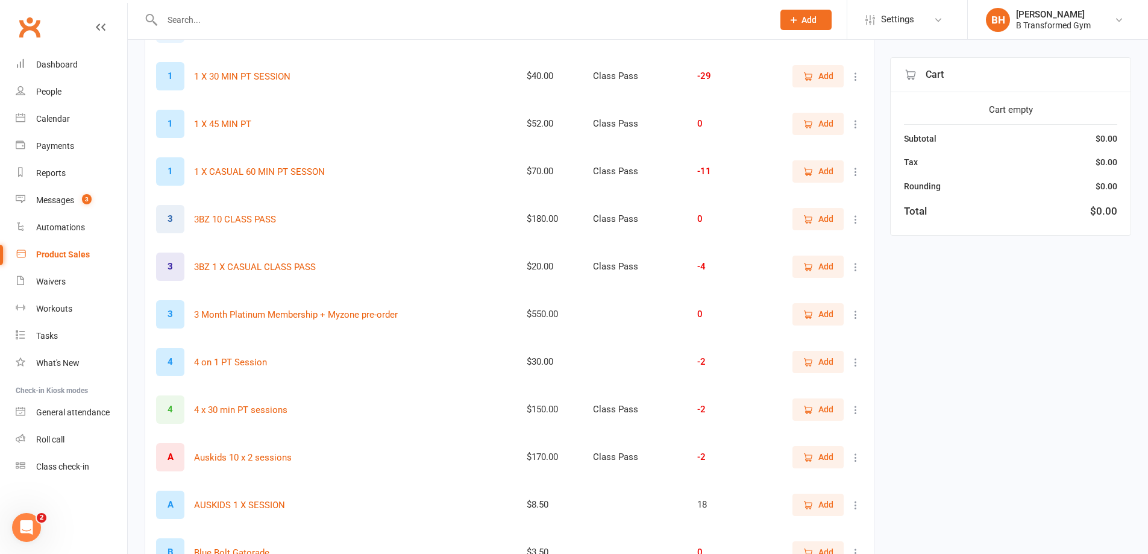
scroll to position [542, 0]
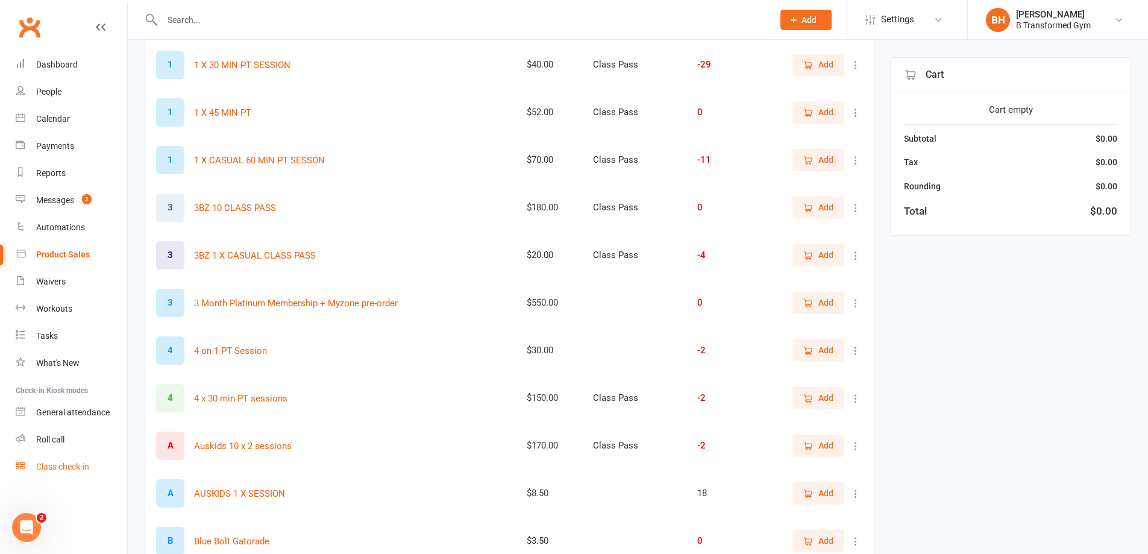
click at [69, 465] on div "Class check-in" at bounding box center [62, 467] width 53 height 10
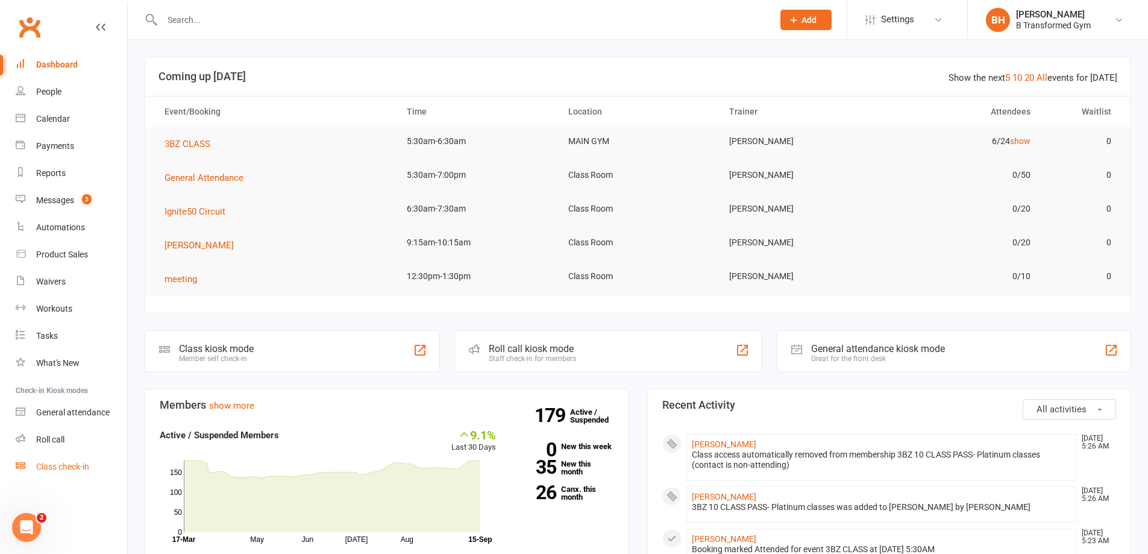
click at [87, 458] on link "Class check-in" at bounding box center [72, 466] width 112 height 27
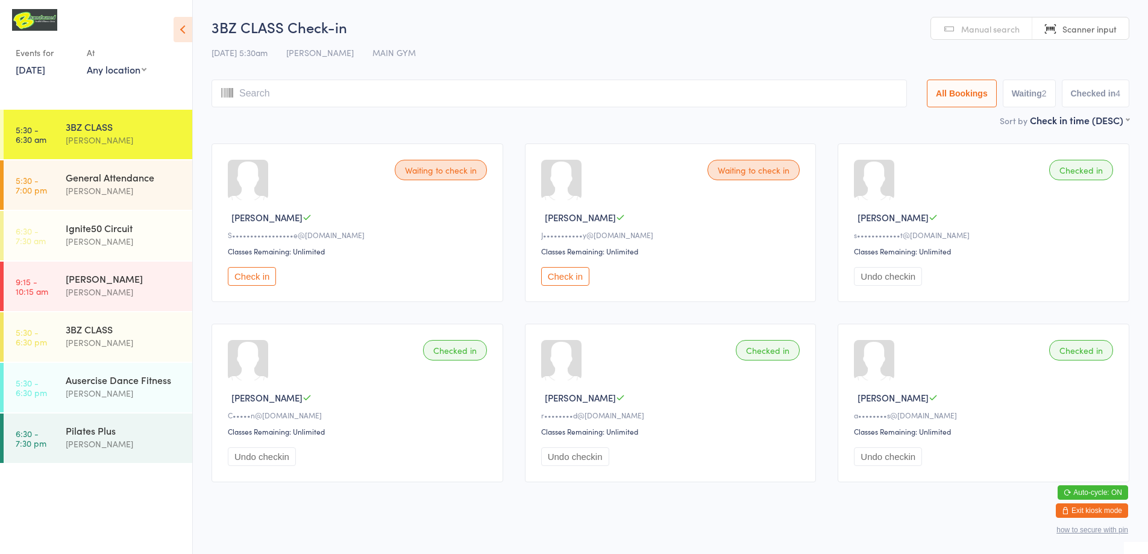
click at [561, 278] on button "Check in" at bounding box center [565, 276] width 48 height 19
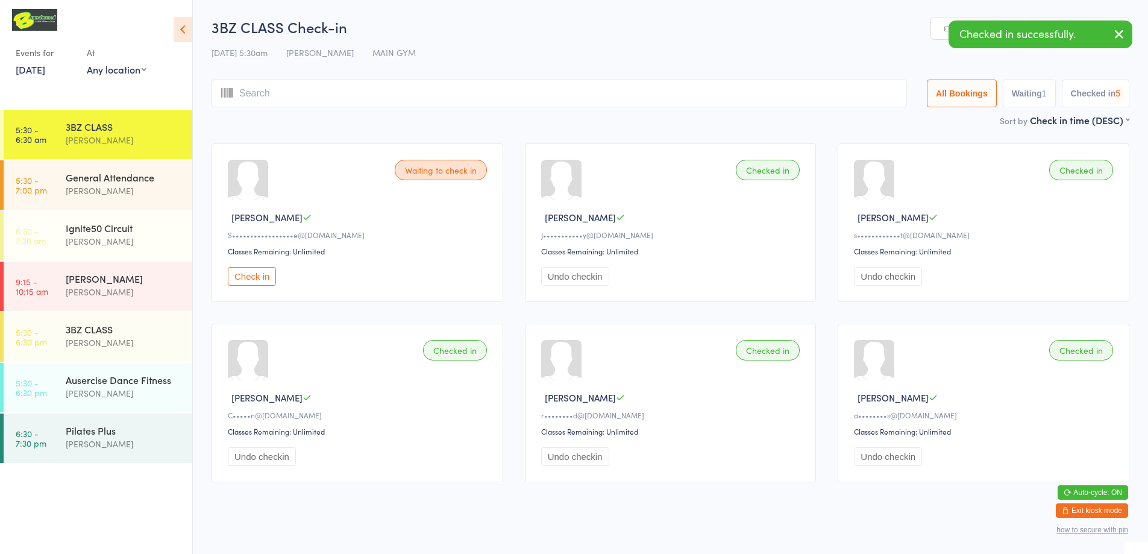
click at [256, 275] on button "Check in" at bounding box center [252, 276] width 48 height 19
click at [312, 94] on input "search" at bounding box center [562, 94] width 700 height 28
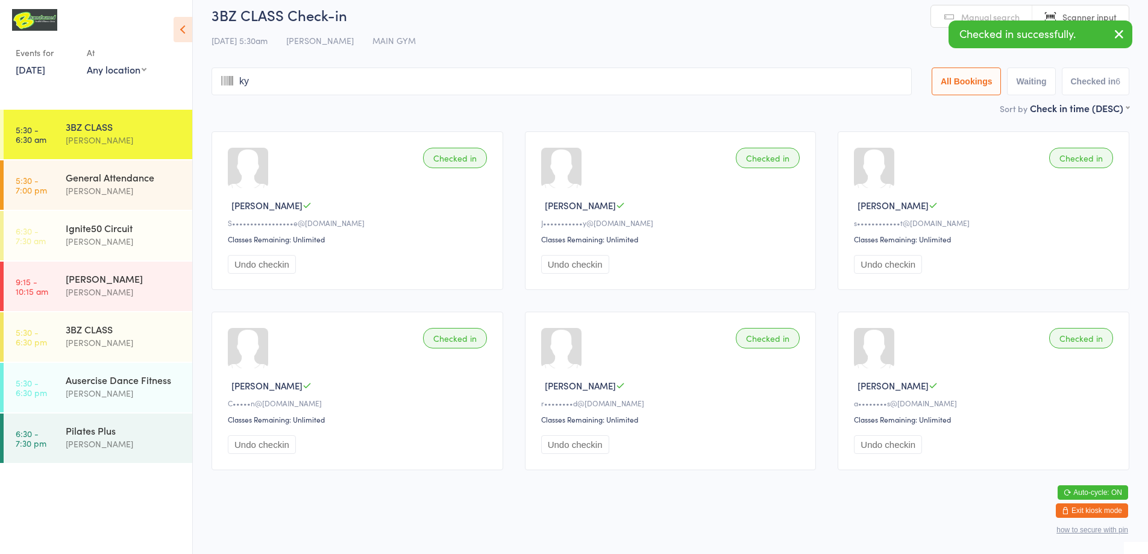
type input "[PERSON_NAME]"
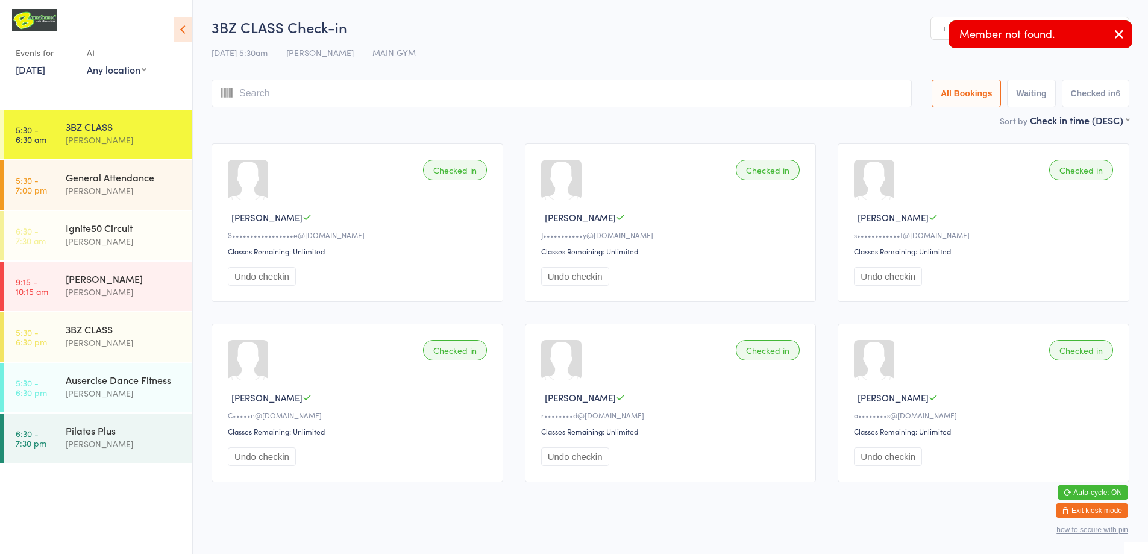
click at [935, 29] on link "Manual search" at bounding box center [981, 28] width 101 height 23
click at [556, 86] on input "search" at bounding box center [562, 94] width 700 height 28
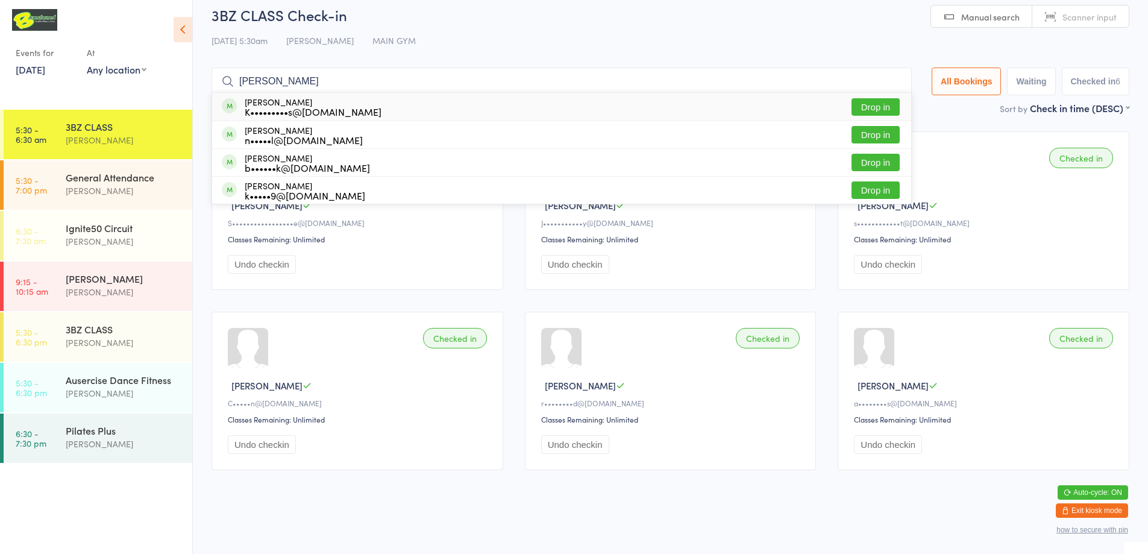
type input "kyl"
click at [859, 105] on button "Drop in" at bounding box center [876, 106] width 48 height 17
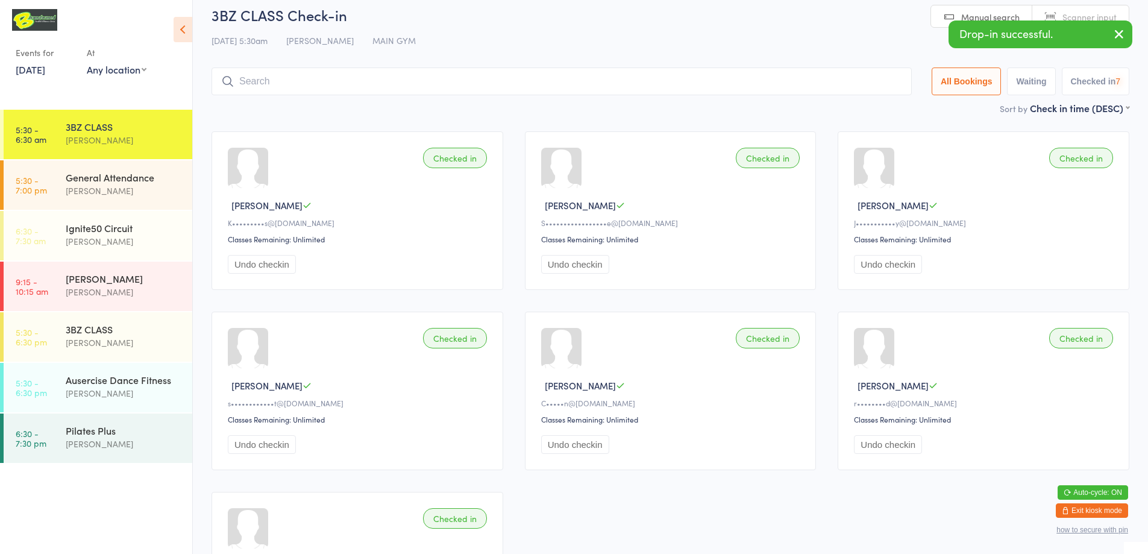
click at [506, 83] on input "search" at bounding box center [562, 82] width 700 height 28
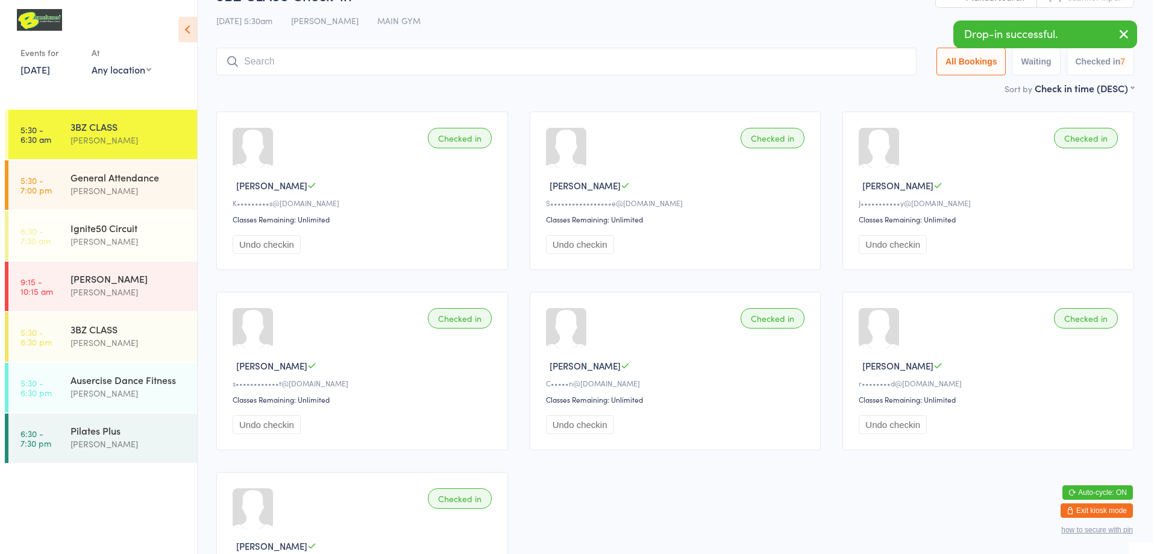
scroll to position [80, 0]
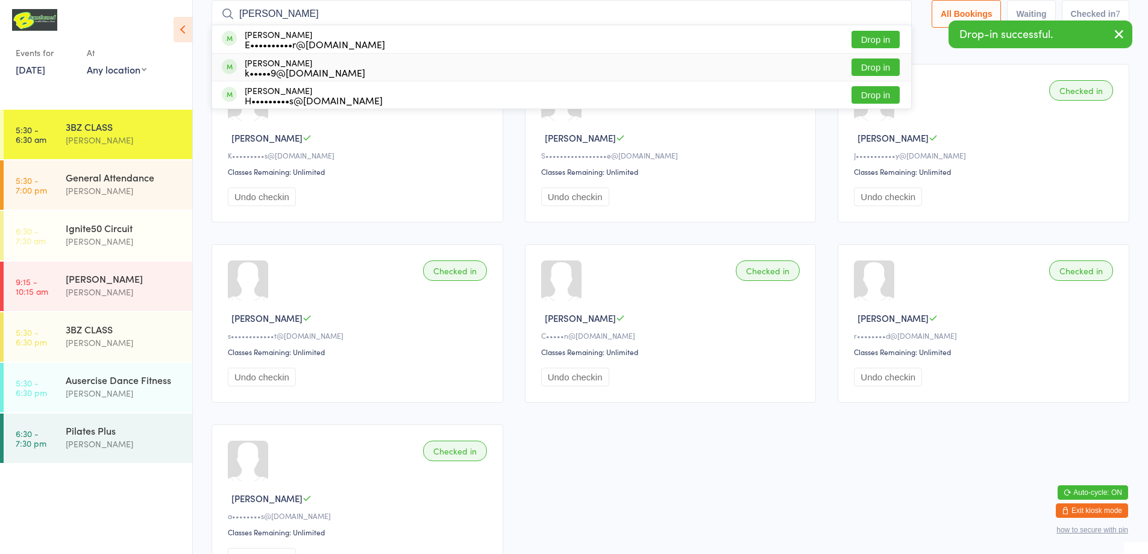
type input "holz"
click at [861, 63] on button "Drop in" at bounding box center [876, 66] width 48 height 17
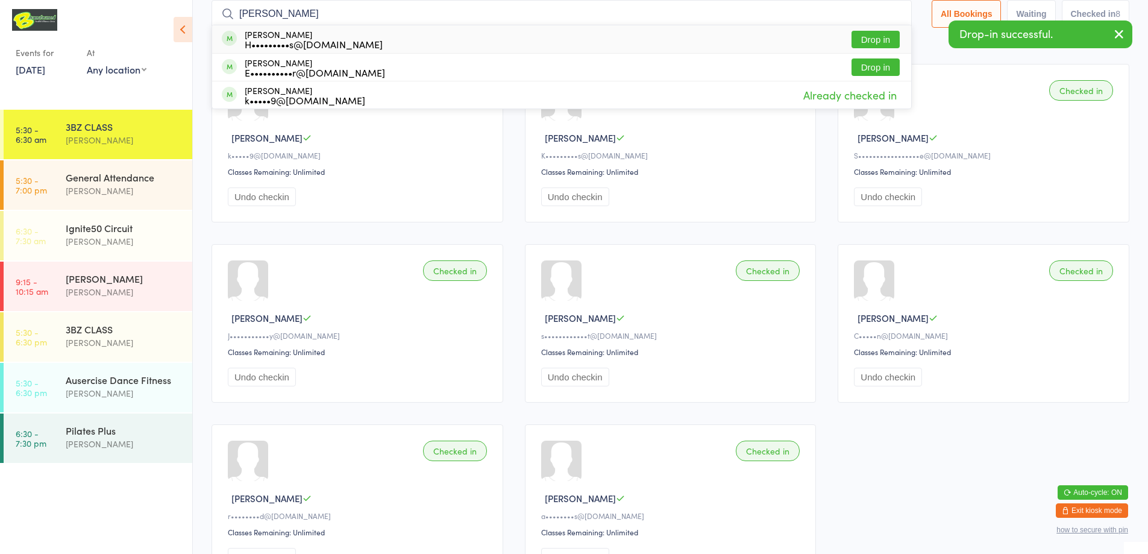
type input "holly"
click at [863, 33] on button "Drop in" at bounding box center [876, 39] width 48 height 17
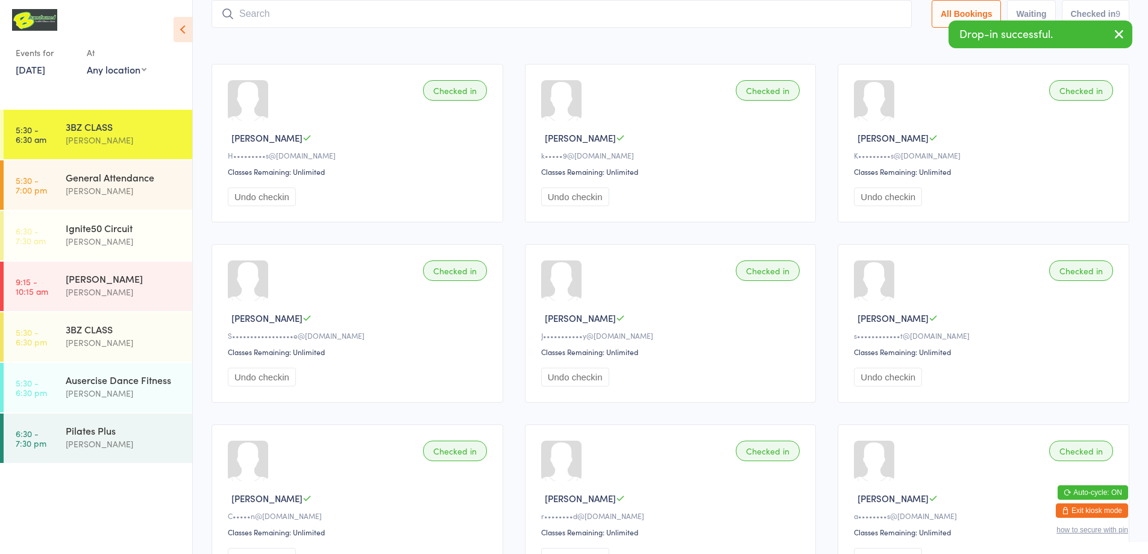
click at [411, 14] on input "search" at bounding box center [562, 14] width 700 height 28
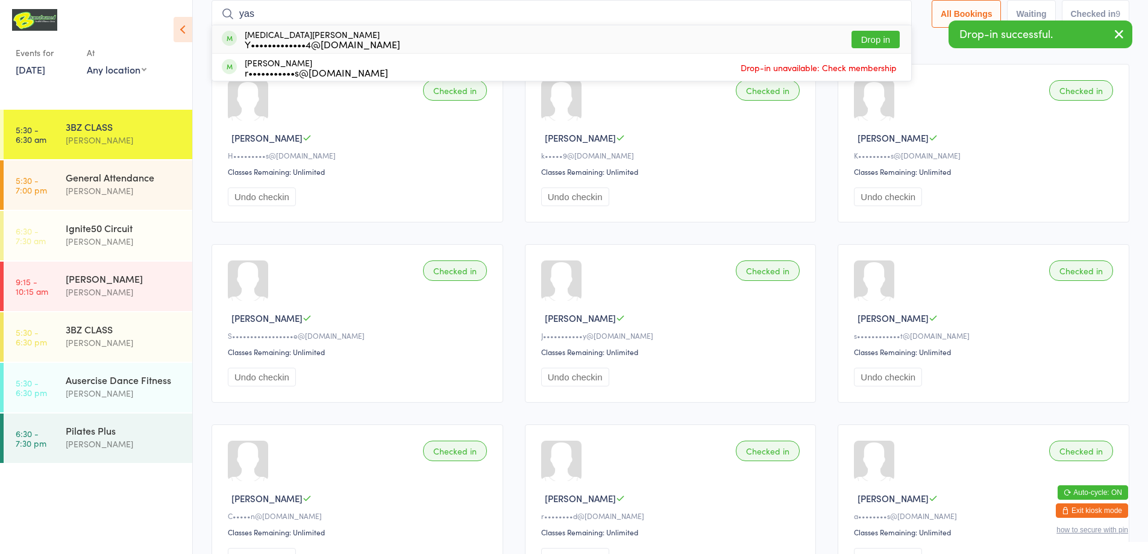
type input "yas"
click at [881, 38] on button "Drop in" at bounding box center [876, 39] width 48 height 17
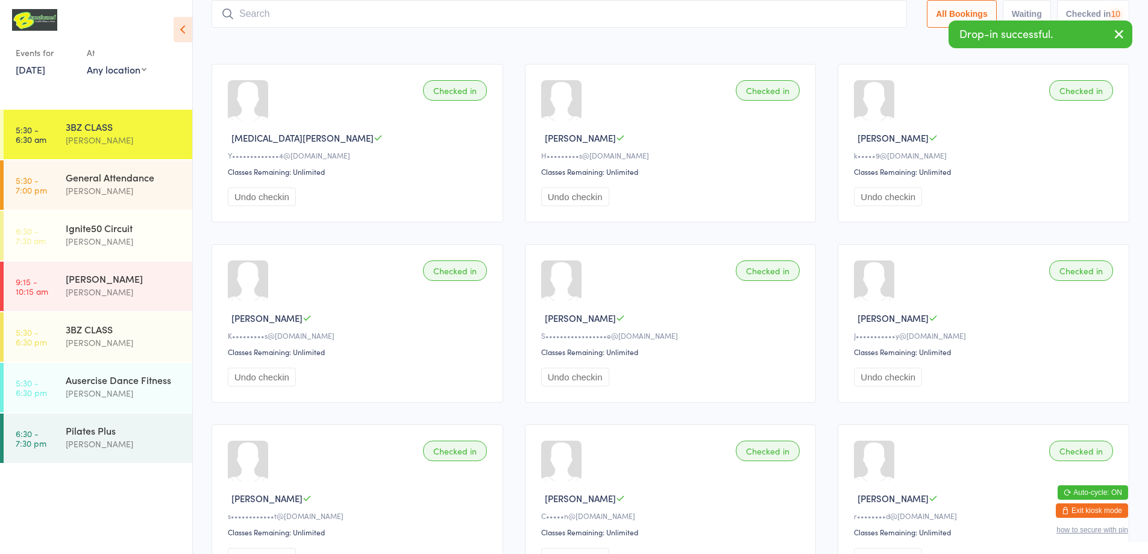
click at [411, 12] on input "search" at bounding box center [560, 14] width 696 height 28
type input "dann"
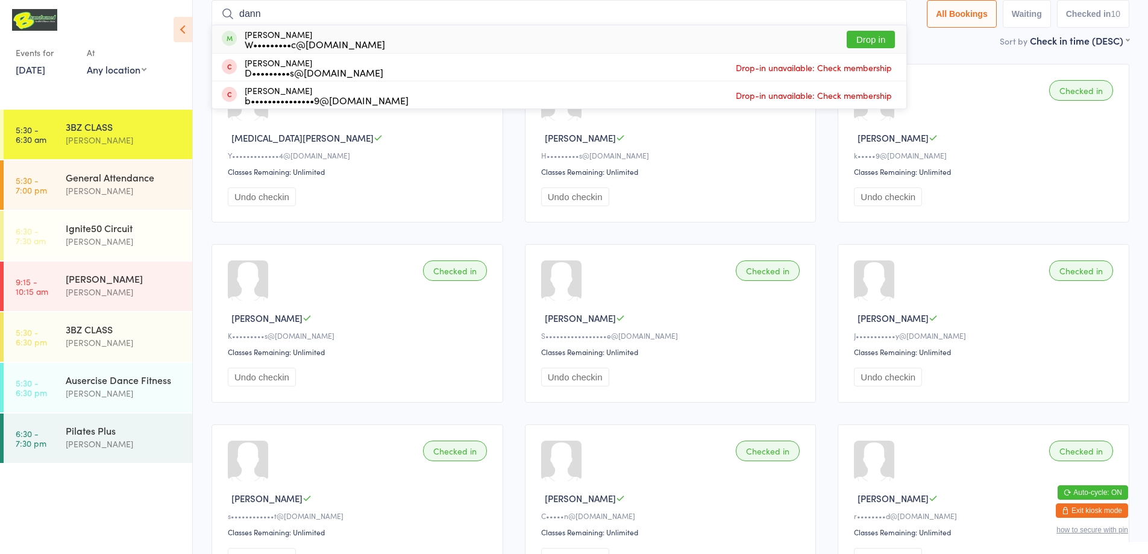
click at [635, 8] on input "dann" at bounding box center [560, 14] width 696 height 28
click at [884, 13] on input "dann" at bounding box center [560, 14] width 696 height 28
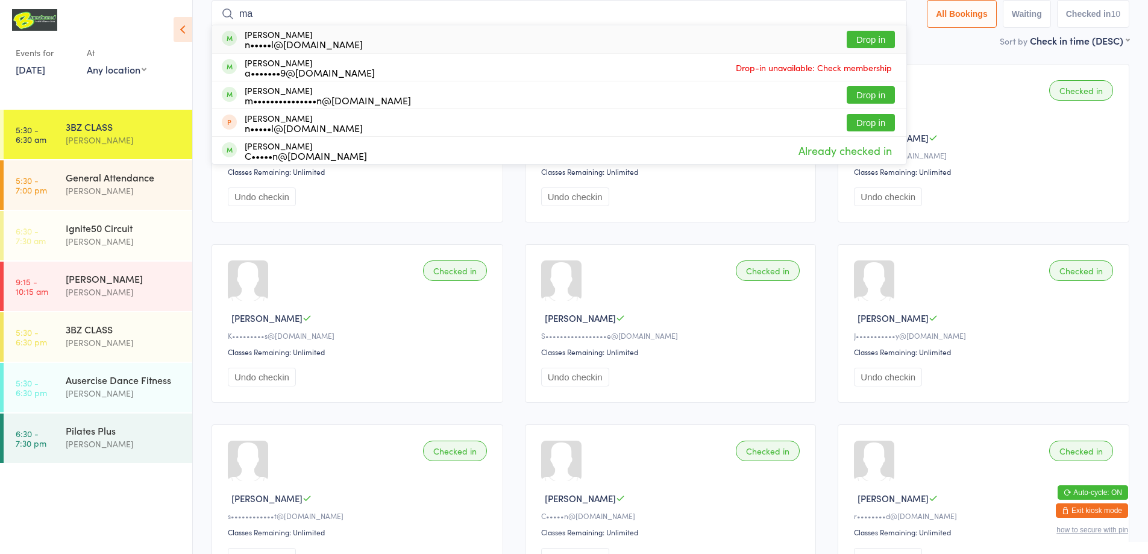
type input "m"
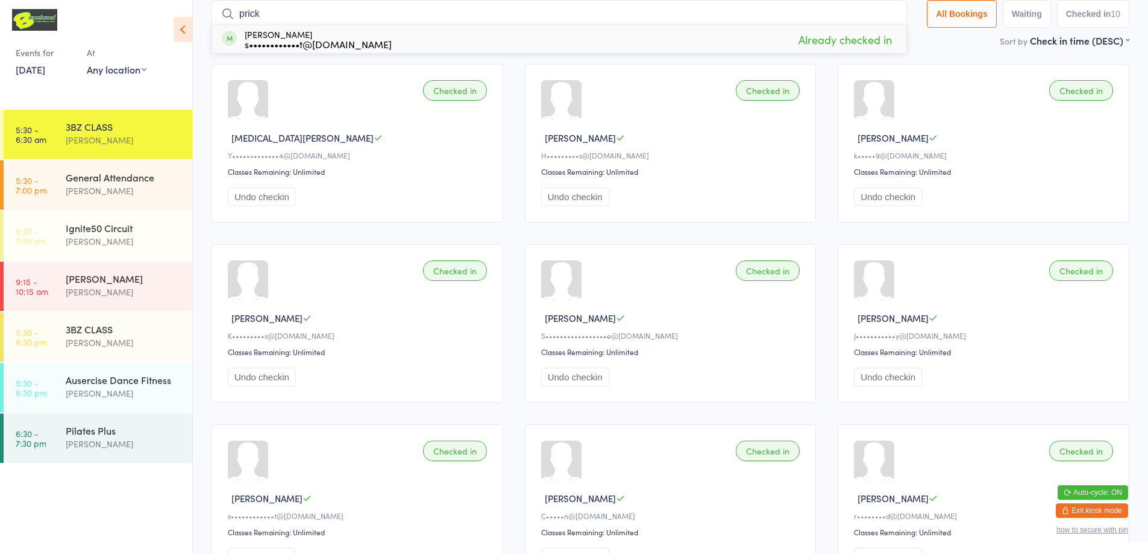
type input "prick"
click at [1092, 511] on button "Exit kiosk mode" at bounding box center [1092, 510] width 72 height 14
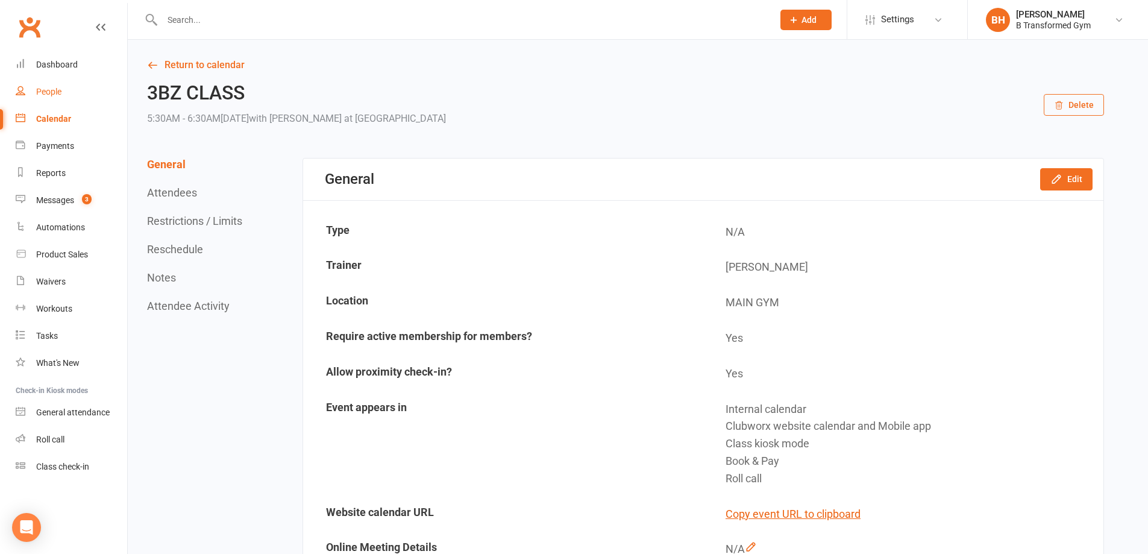
click at [50, 86] on link "People" at bounding box center [72, 91] width 112 height 27
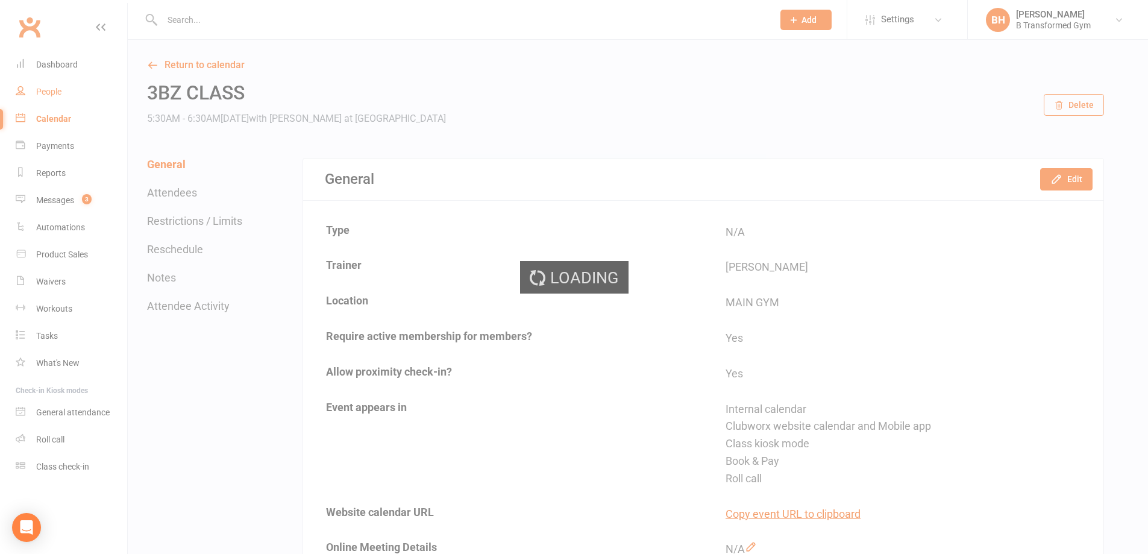
select select "100"
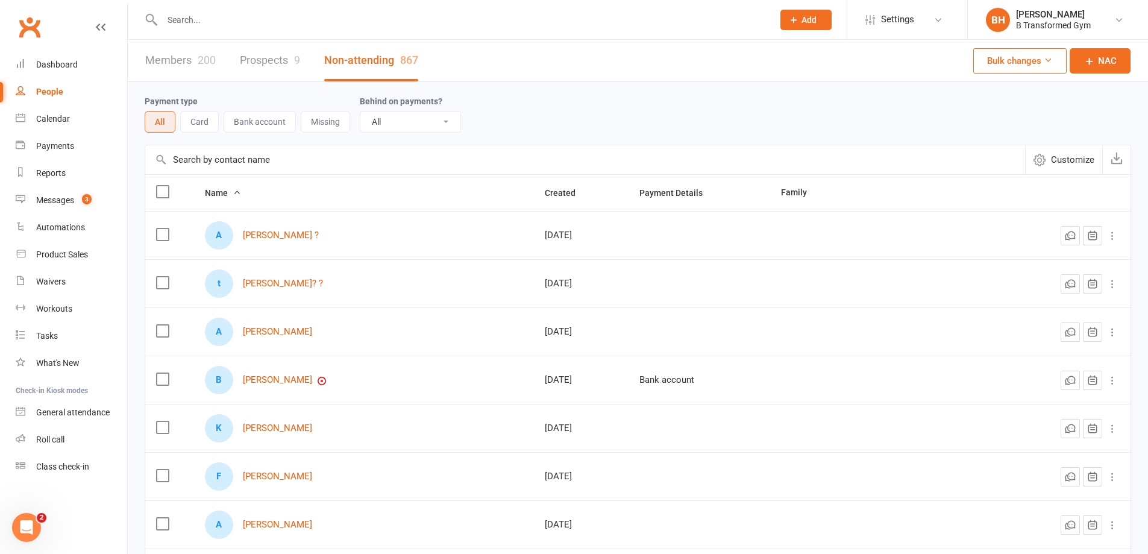
click at [304, 153] on input "text" at bounding box center [585, 159] width 880 height 29
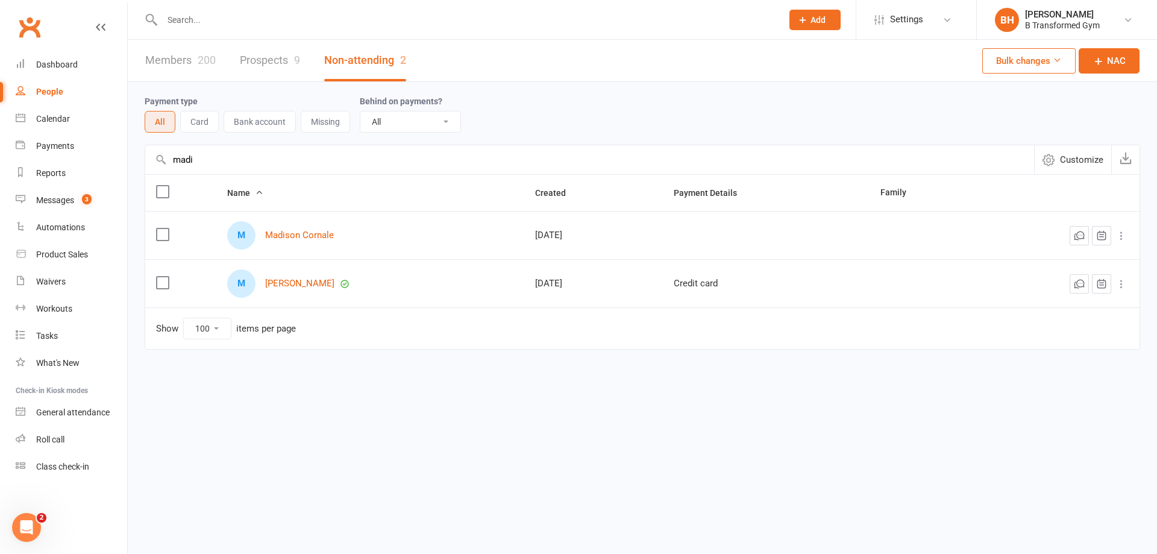
type input "madi"
click at [1119, 286] on icon at bounding box center [1122, 284] width 12 height 12
click at [1102, 309] on link "Convert to Member" at bounding box center [1053, 308] width 151 height 24
click at [172, 57] on link "Members 201" at bounding box center [180, 61] width 71 height 42
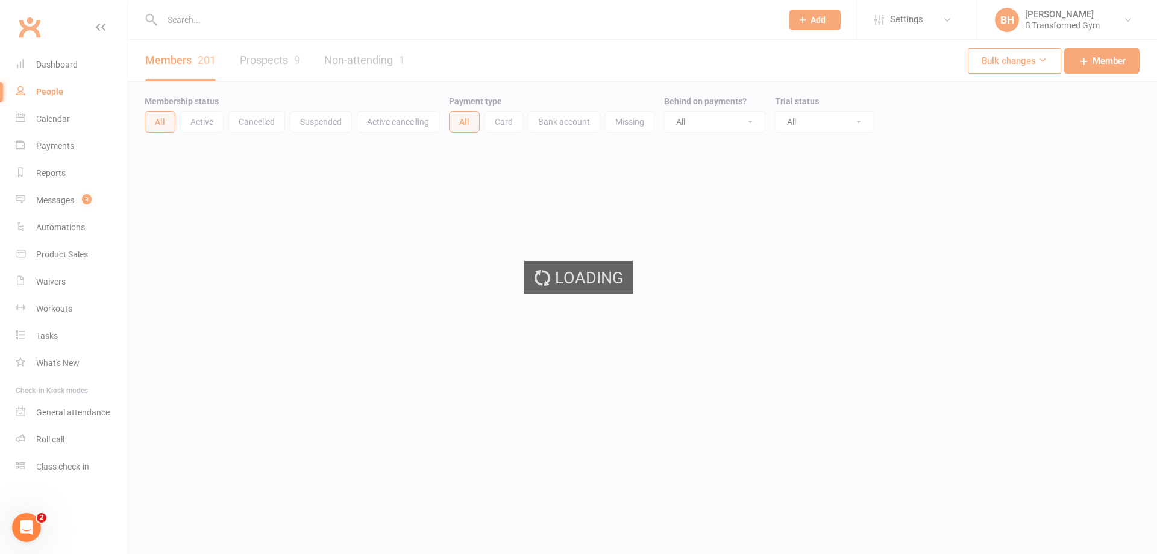
select select "100"
click at [68, 476] on div "Loading" at bounding box center [578, 277] width 1157 height 554
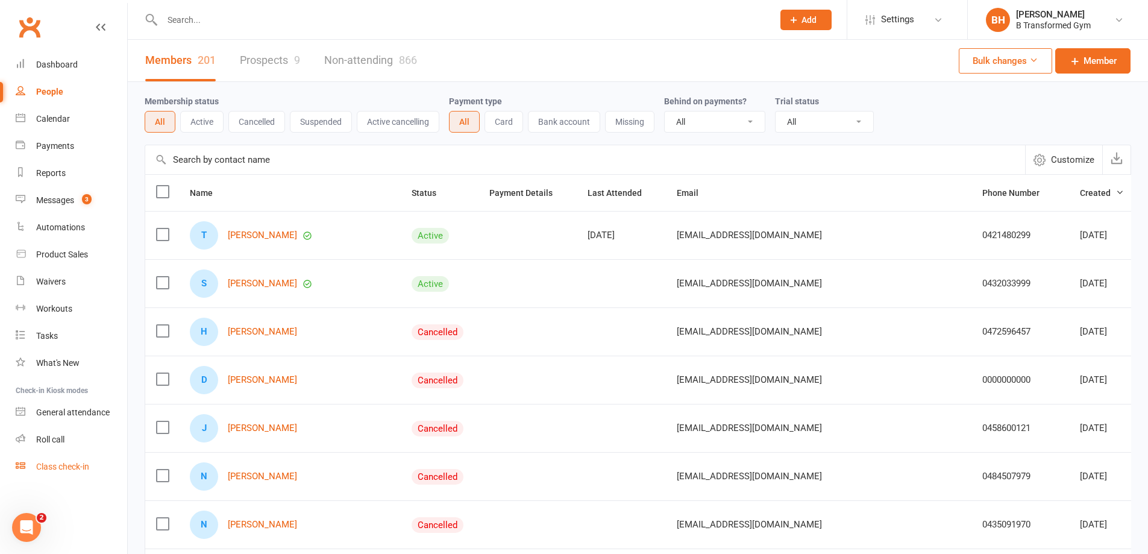
click at [72, 470] on div "Class check-in" at bounding box center [62, 467] width 53 height 10
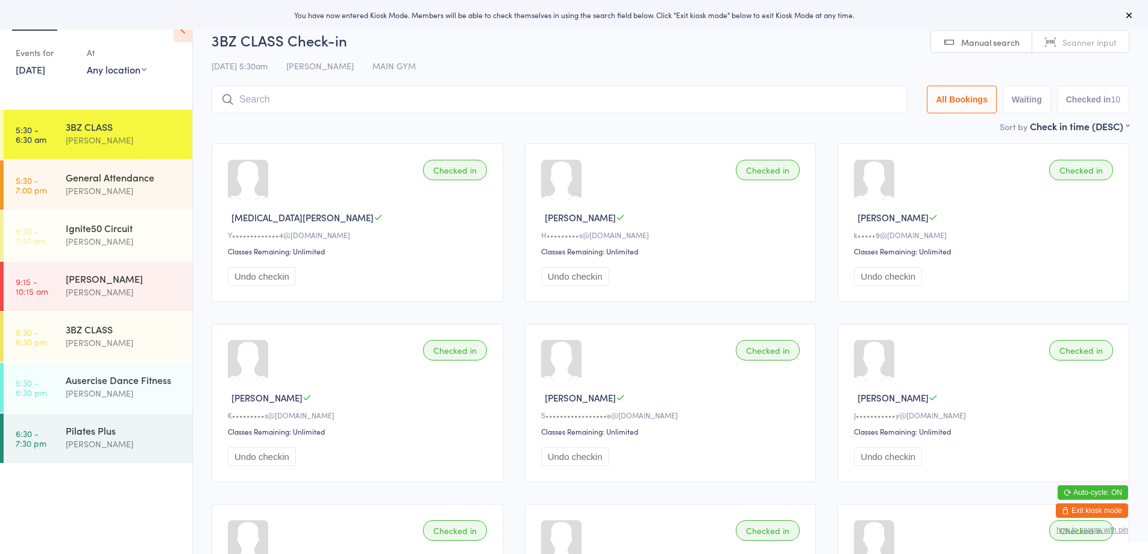
click at [328, 107] on input "search" at bounding box center [560, 100] width 696 height 28
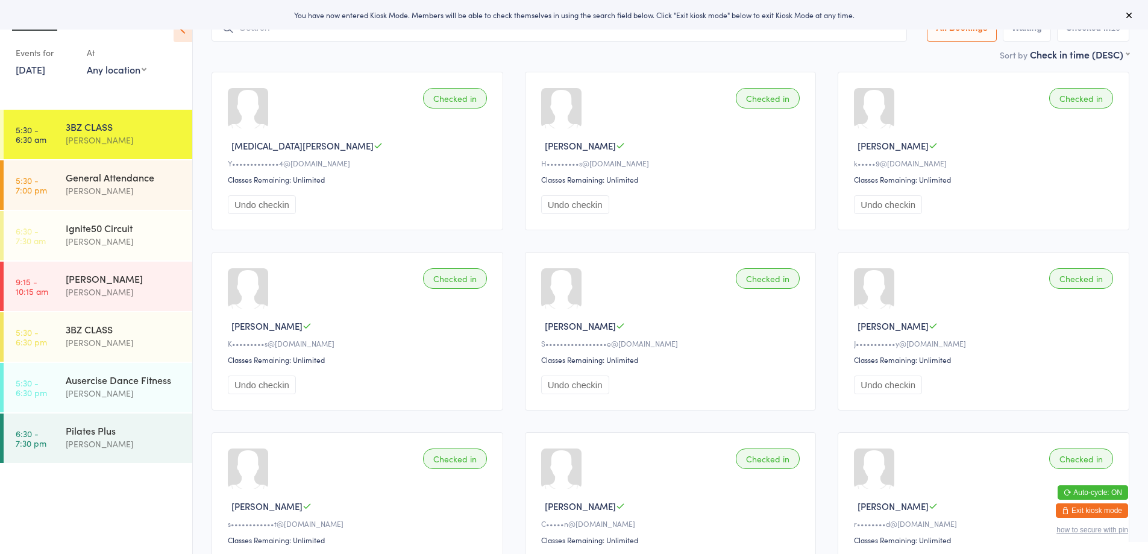
scroll to position [86, 0]
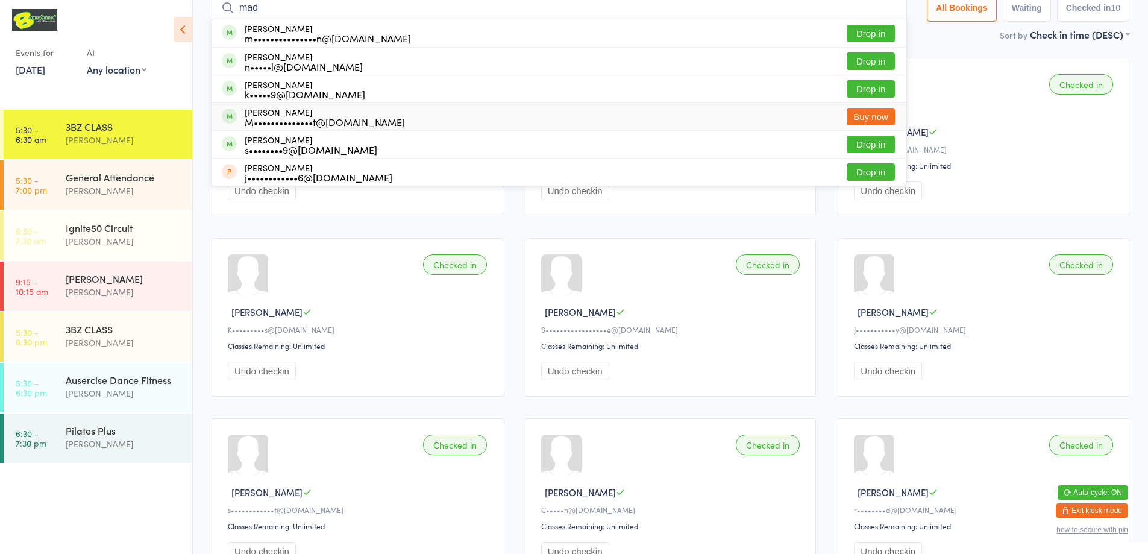
type input "mad"
click at [653, 119] on div "[PERSON_NAME] M••••••••••••••t@[DOMAIN_NAME] Buy now" at bounding box center [559, 116] width 694 height 27
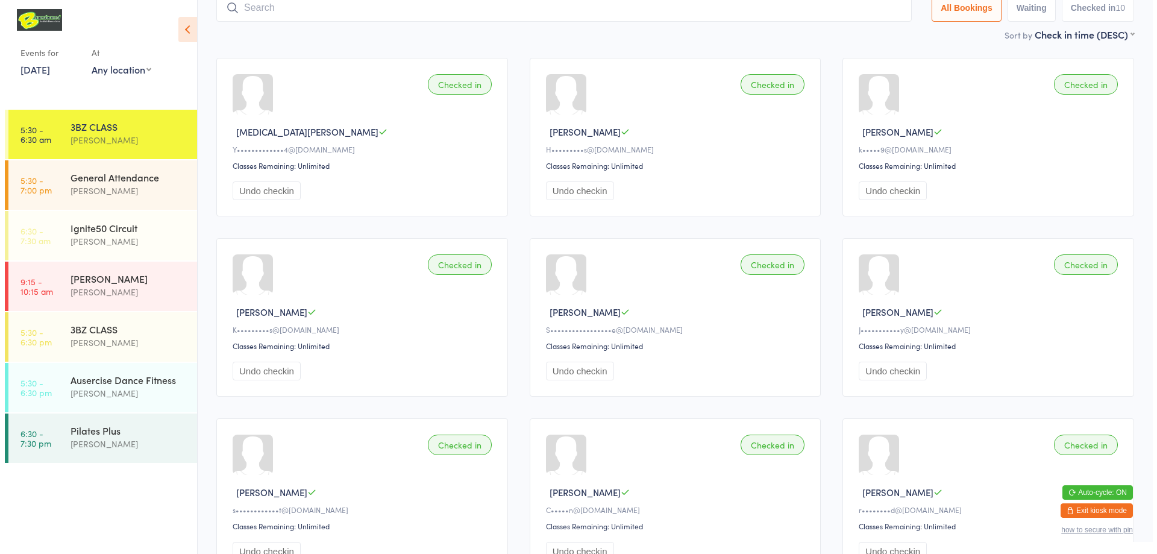
scroll to position [80, 0]
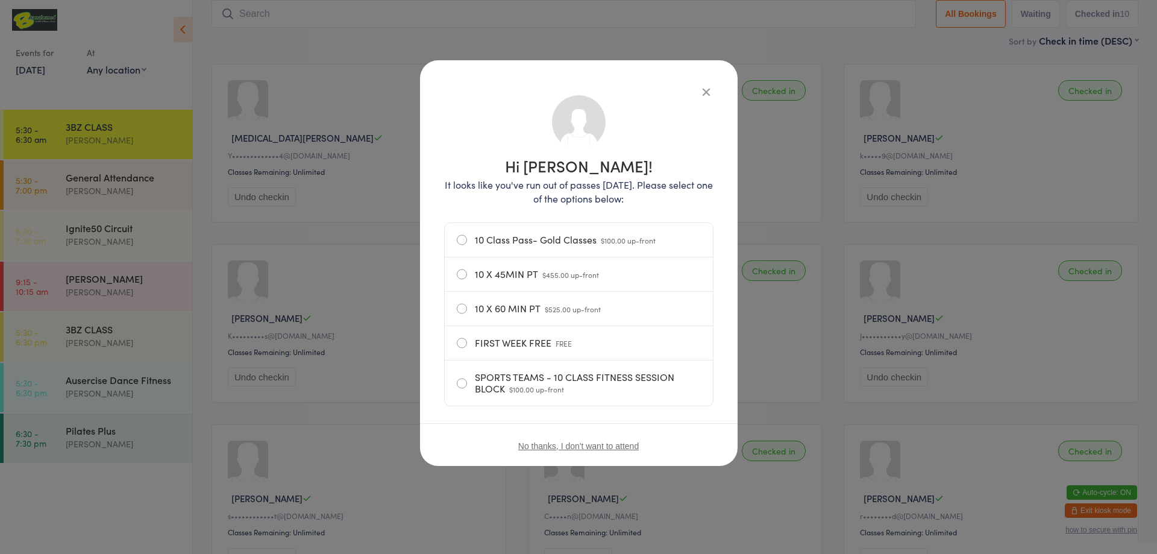
click at [705, 85] on icon "button" at bounding box center [706, 91] width 13 height 13
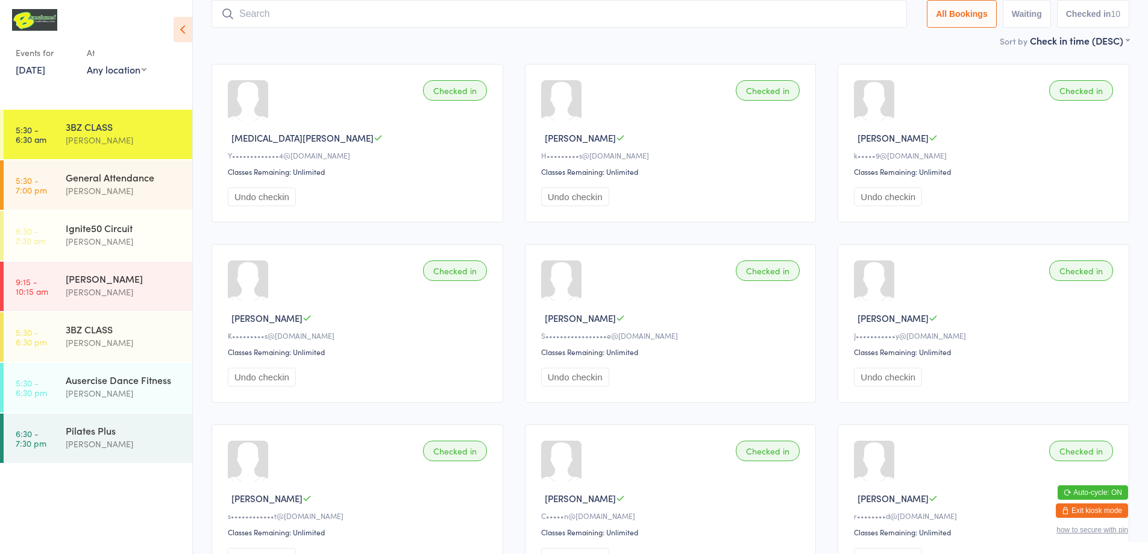
click at [1105, 510] on button "Exit kiosk mode" at bounding box center [1092, 510] width 72 height 14
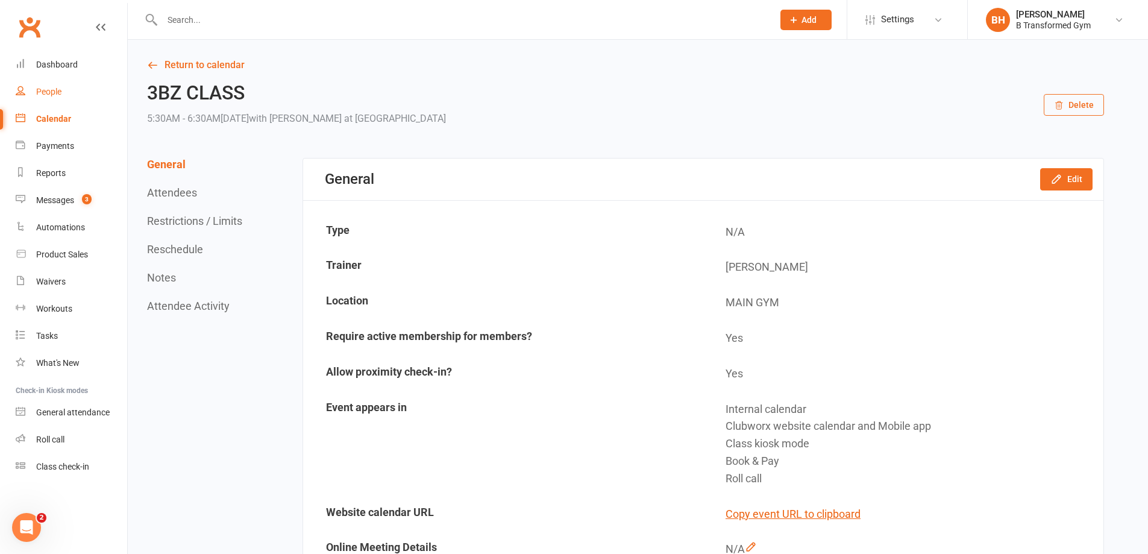
click at [58, 88] on div "People" at bounding box center [48, 92] width 25 height 10
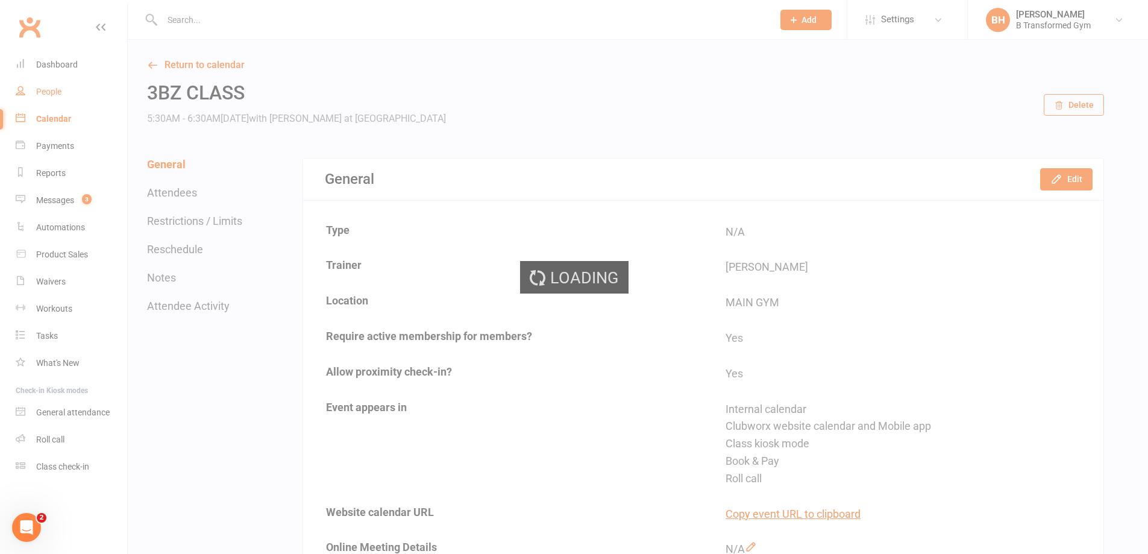
select select "100"
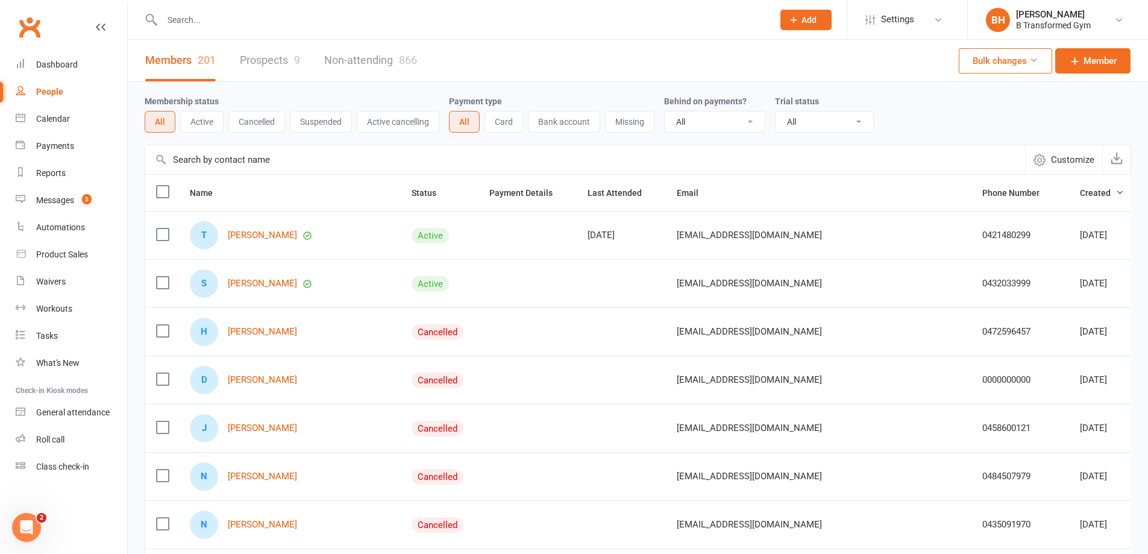
click at [233, 156] on input "text" at bounding box center [585, 159] width 880 height 29
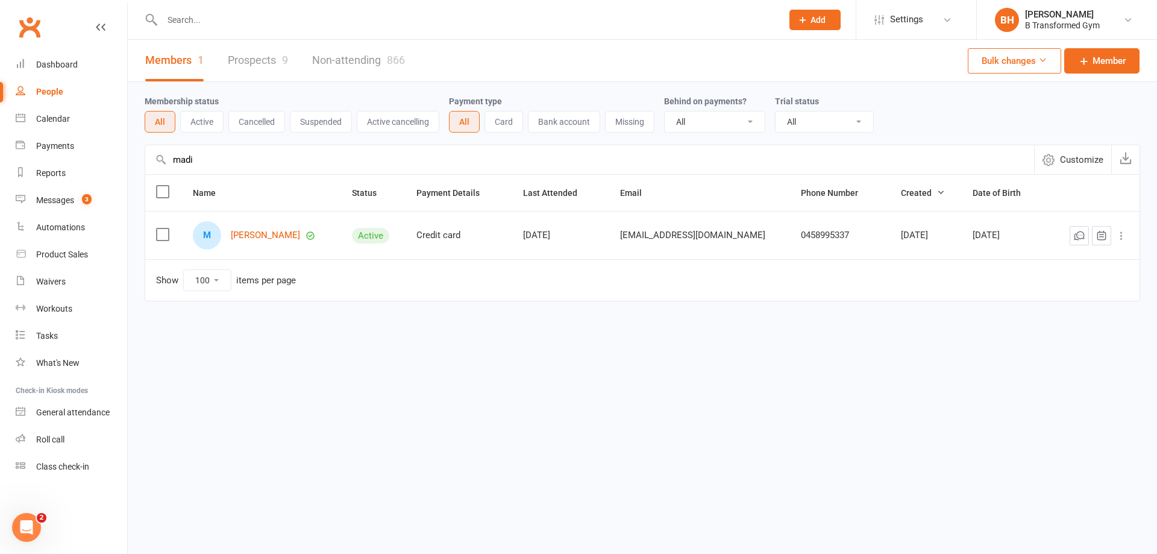
type input "madi"
click at [279, 230] on div "M Madison Prickett" at bounding box center [261, 235] width 137 height 28
click at [279, 237] on link "Madison Prickett" at bounding box center [265, 235] width 69 height 10
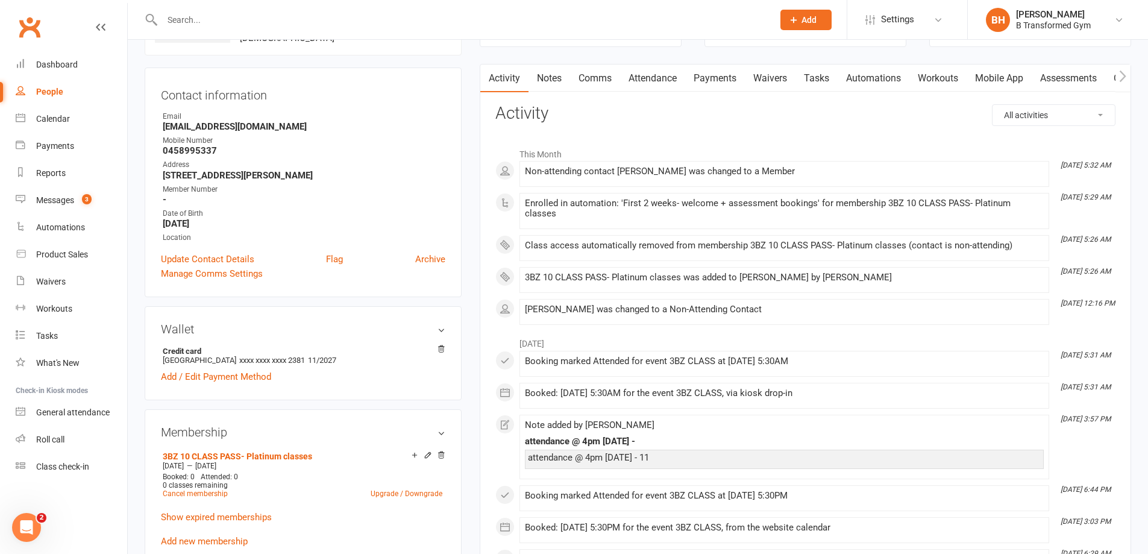
scroll to position [121, 0]
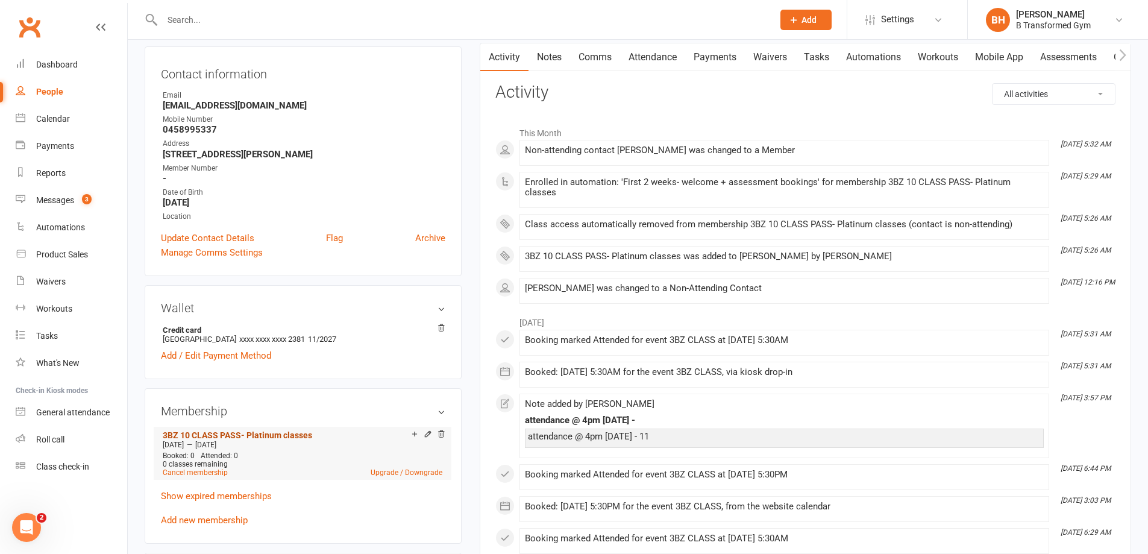
click at [269, 432] on link "3BZ 10 CLASS PASS- Platinum classes" at bounding box center [237, 435] width 149 height 10
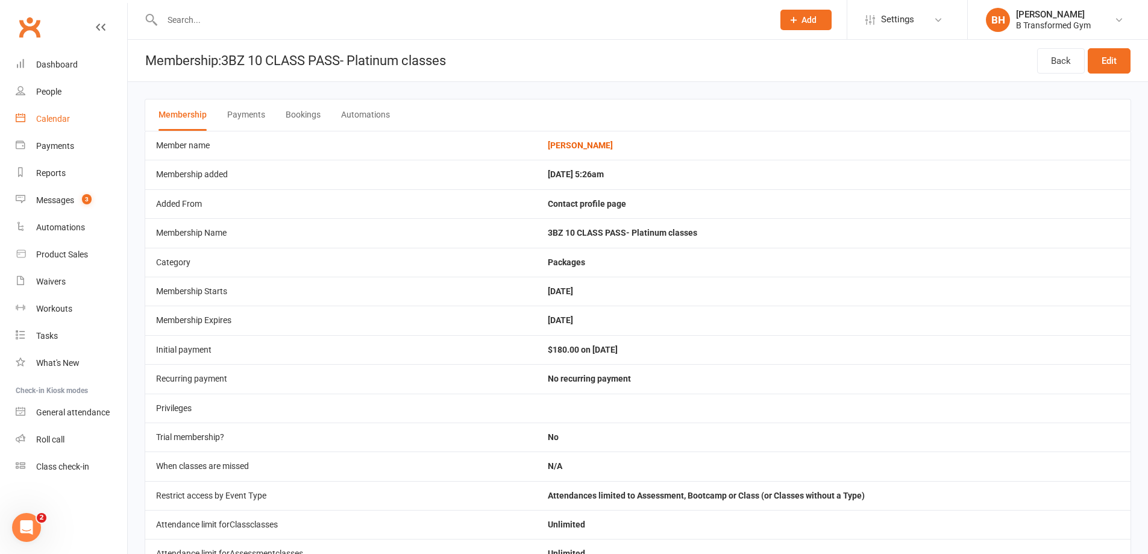
click at [58, 118] on div "Calendar" at bounding box center [53, 119] width 34 height 10
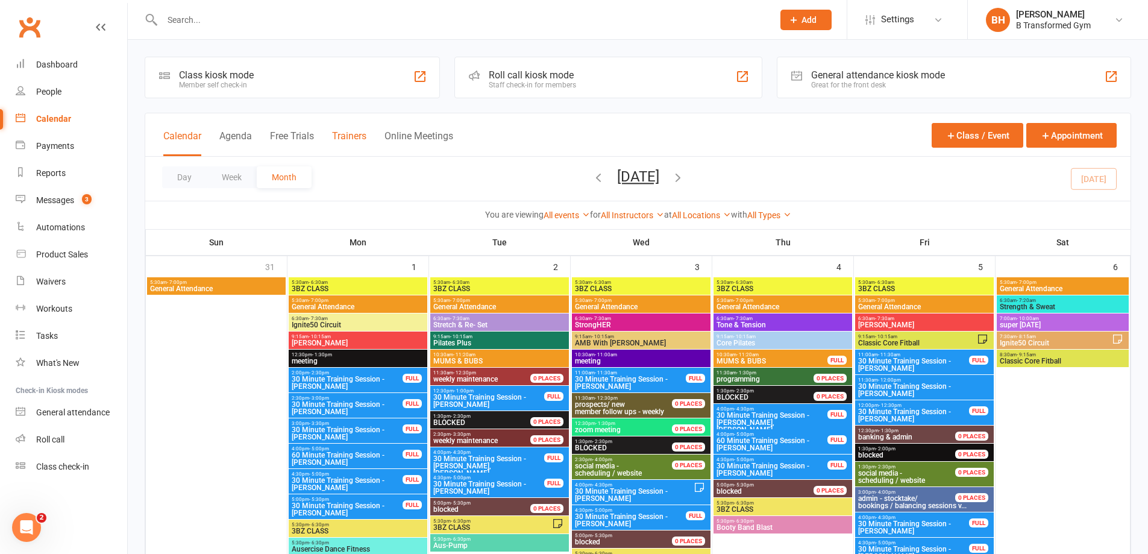
click at [360, 134] on button "Trainers" at bounding box center [349, 143] width 34 height 26
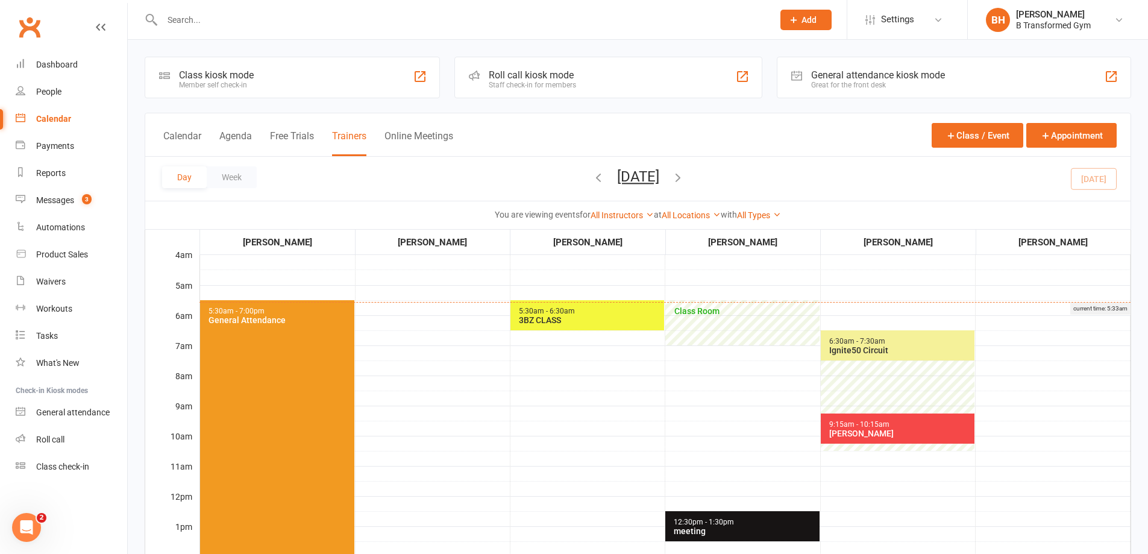
click at [613, 314] on div "current time: 5:33am" at bounding box center [665, 308] width 931 height 13
click at [564, 310] on span "5:30am - 6:30am" at bounding box center [546, 311] width 57 height 8
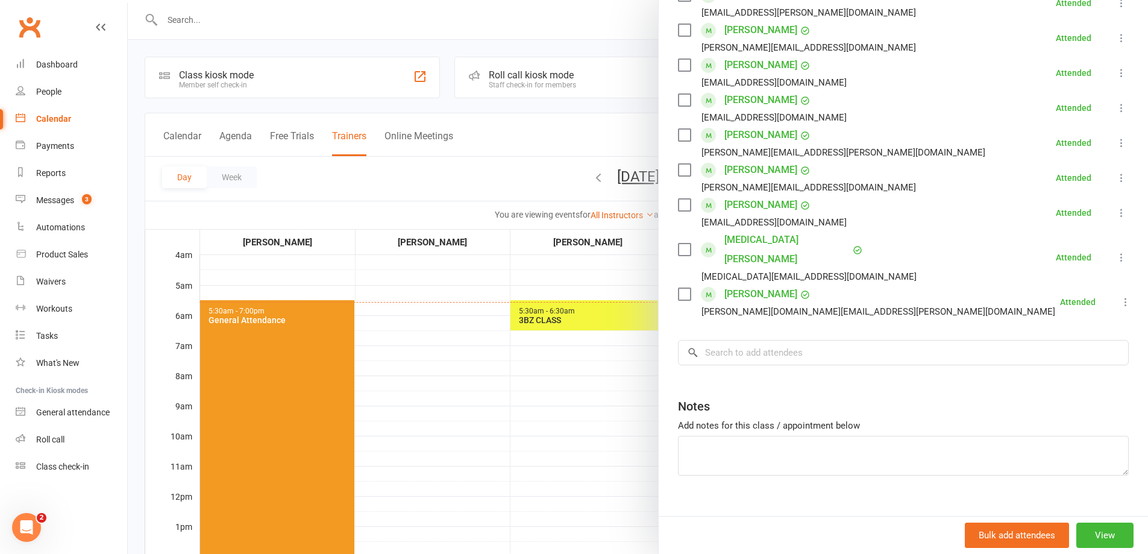
scroll to position [274, 0]
click at [739, 339] on input "search" at bounding box center [903, 351] width 451 height 25
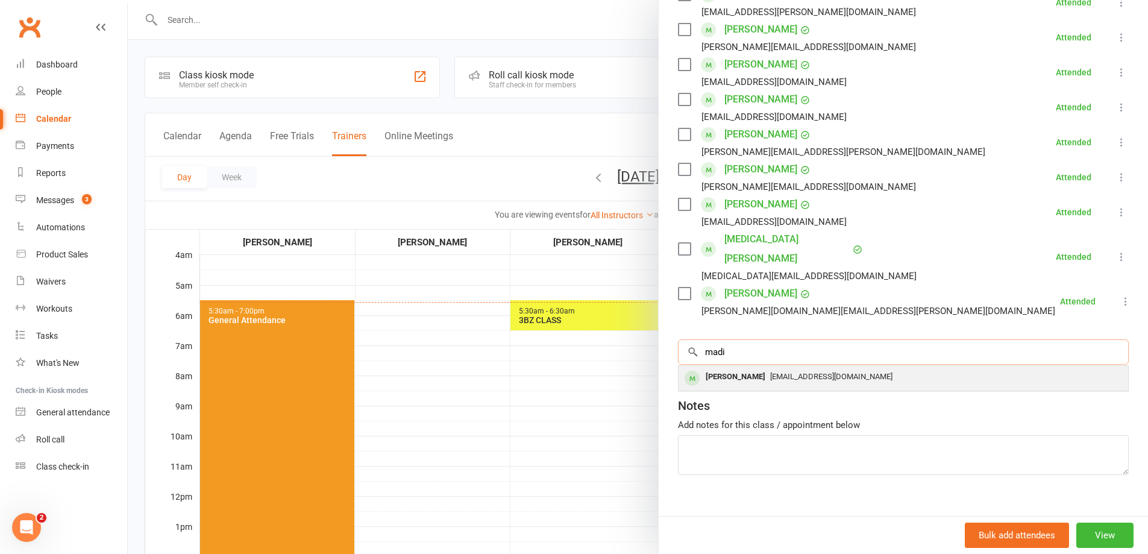
type input "madi"
click at [803, 372] on span "Madison_prickett@hotmail.com" at bounding box center [831, 376] width 122 height 9
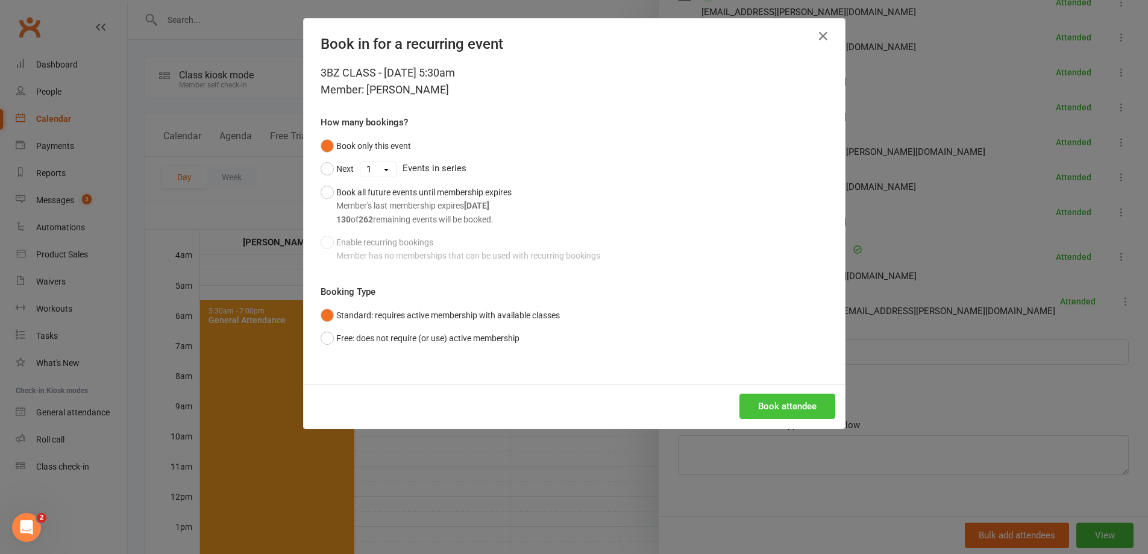
click at [799, 404] on button "Book attendee" at bounding box center [788, 406] width 96 height 25
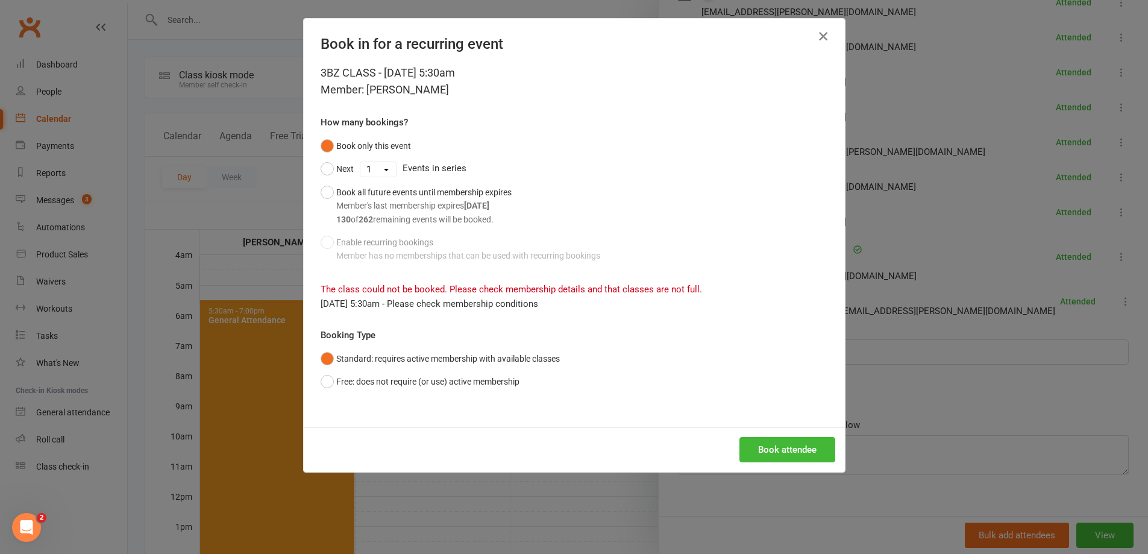
click at [817, 34] on icon "button" at bounding box center [823, 36] width 14 height 14
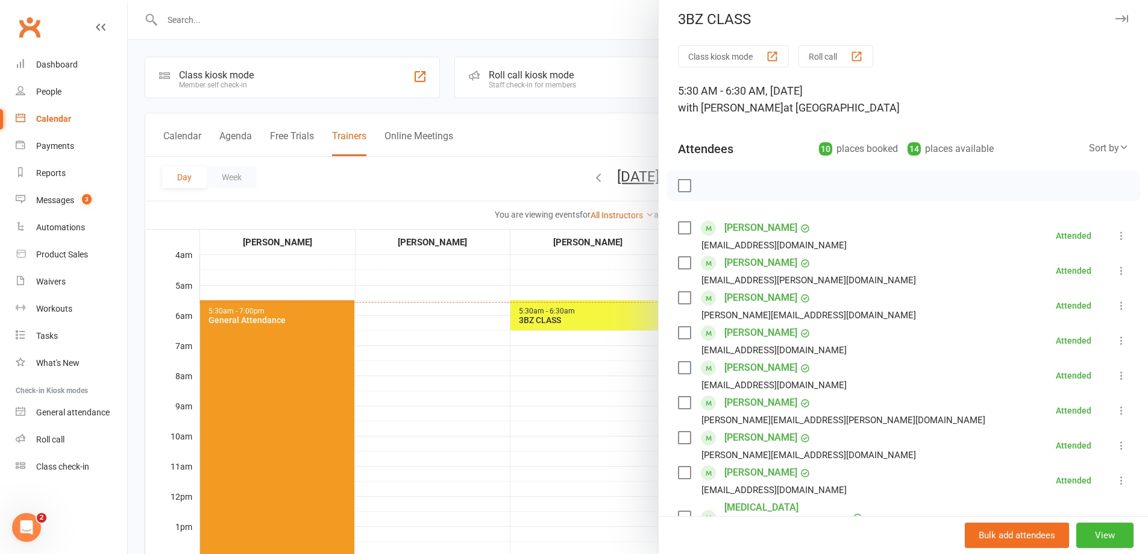
scroll to position [0, 0]
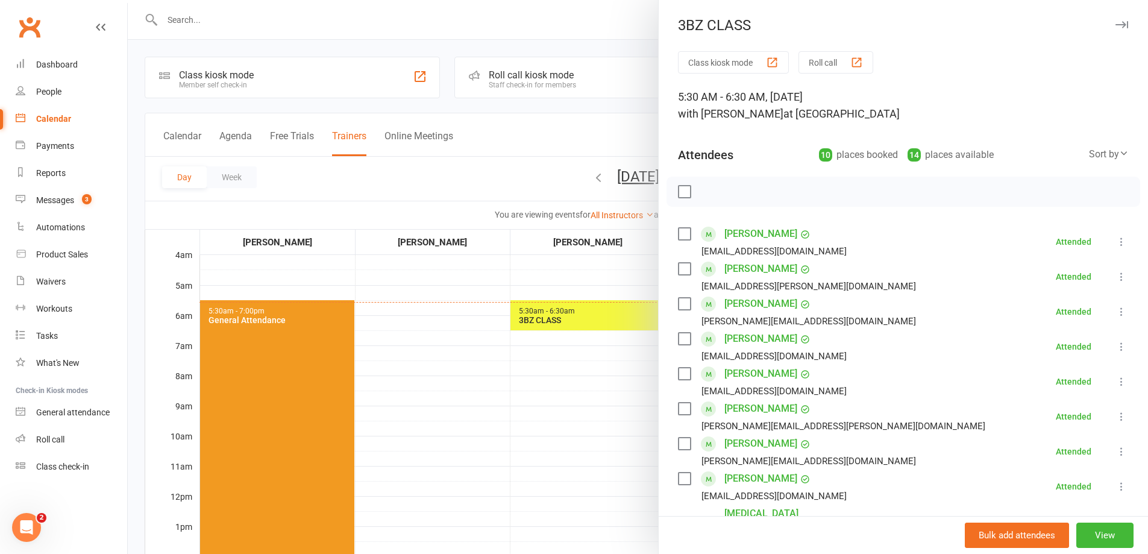
click at [538, 18] on div at bounding box center [638, 277] width 1020 height 554
